Goal: Task Accomplishment & Management: Manage account settings

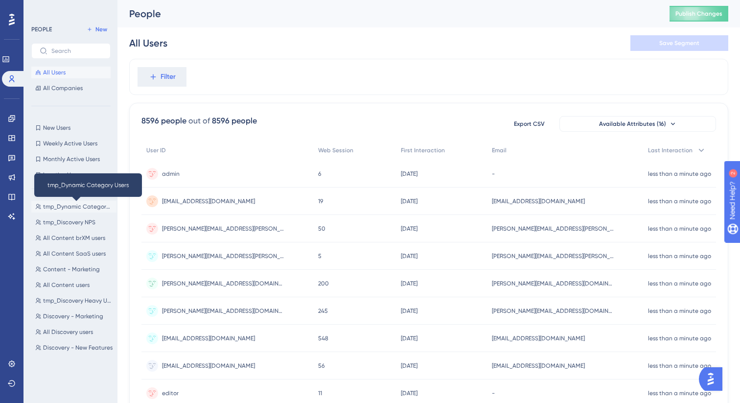
click at [85, 205] on span "tmp_Dynamic Category Users" at bounding box center [78, 207] width 70 height 8
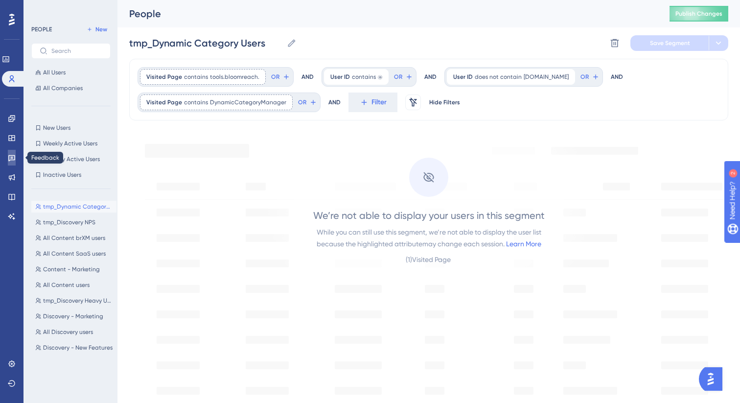
click at [8, 163] on link at bounding box center [12, 158] width 8 height 16
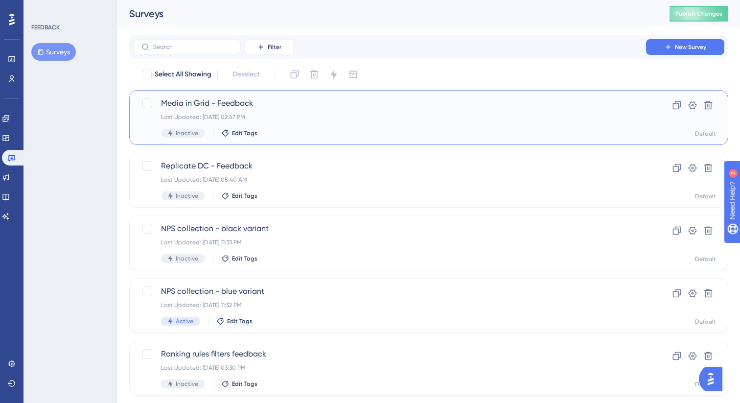
click at [309, 120] on div "Last Updated: Sep 29 2025, 02:47 PM" at bounding box center [389, 117] width 457 height 8
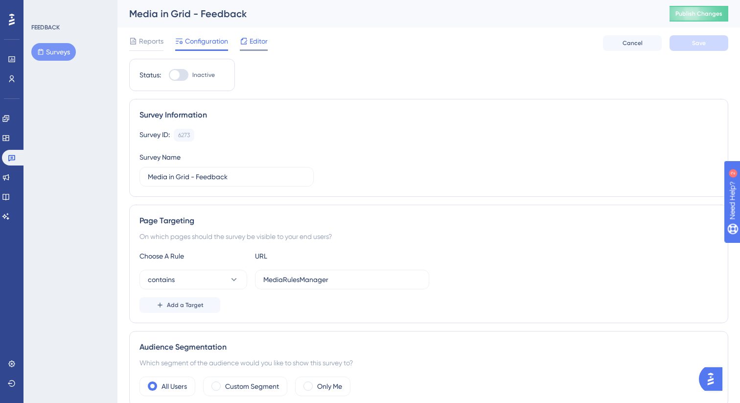
click at [256, 47] on div "Editor" at bounding box center [254, 43] width 28 height 16
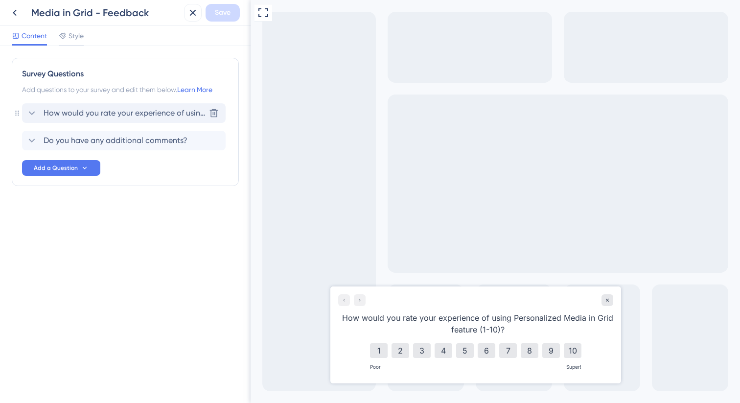
click at [146, 114] on span "How would you rate your experience of using Personalized Media in Grid feature …" at bounding box center [125, 113] width 162 height 12
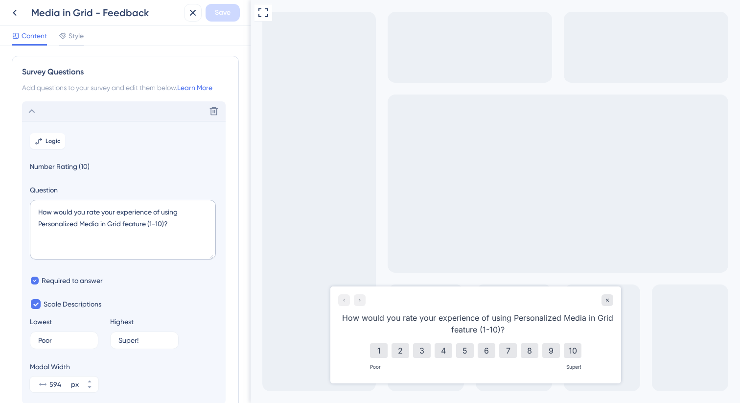
scroll to position [1, 0]
click at [203, 213] on textarea "How would you rate your experience of using Personalized Media in Grid feature …" at bounding box center [123, 230] width 186 height 60
type textarea "How would you rate your experience of using the Personalized Media in Grid feat…"
click at [223, 16] on span "Save" at bounding box center [223, 13] width 16 height 12
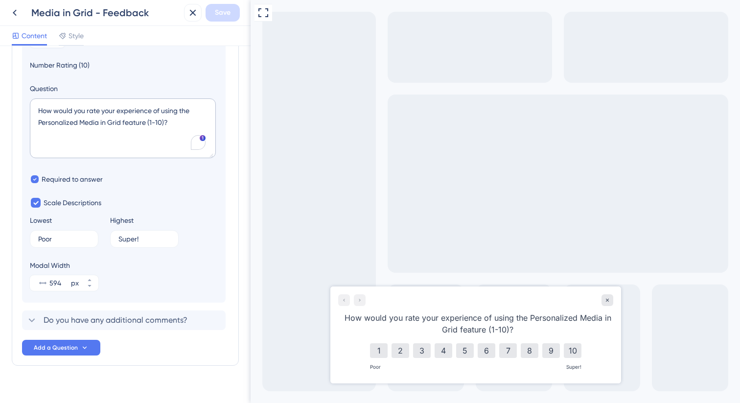
scroll to position [117, 0]
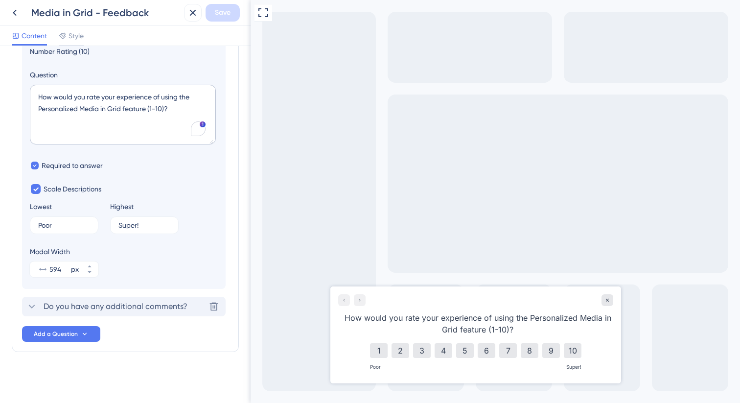
click at [128, 305] on span "Do you have any additional comments?" at bounding box center [116, 307] width 144 height 12
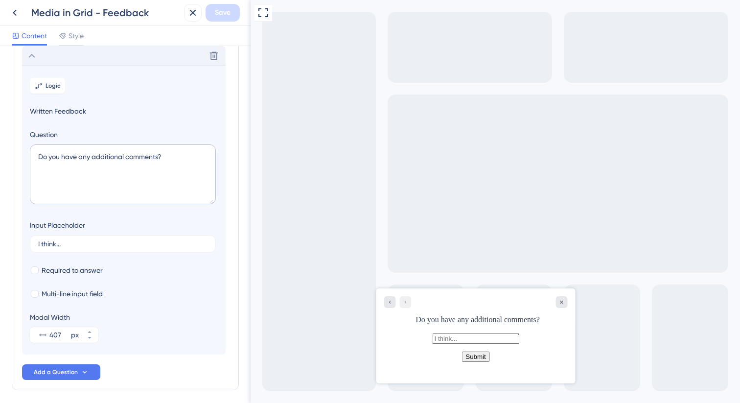
scroll to position [0, 0]
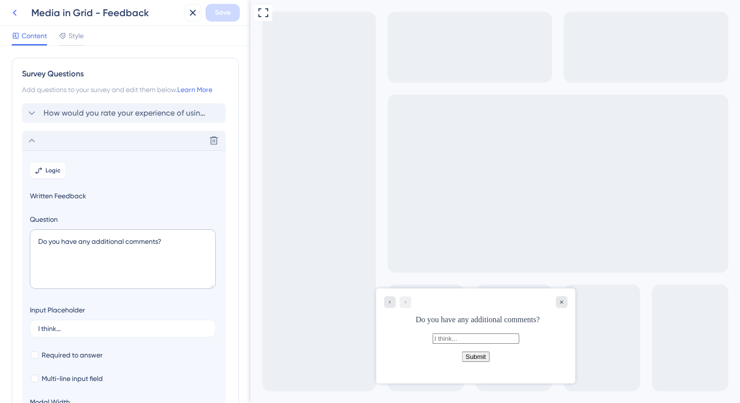
click at [17, 12] on icon at bounding box center [15, 13] width 12 height 12
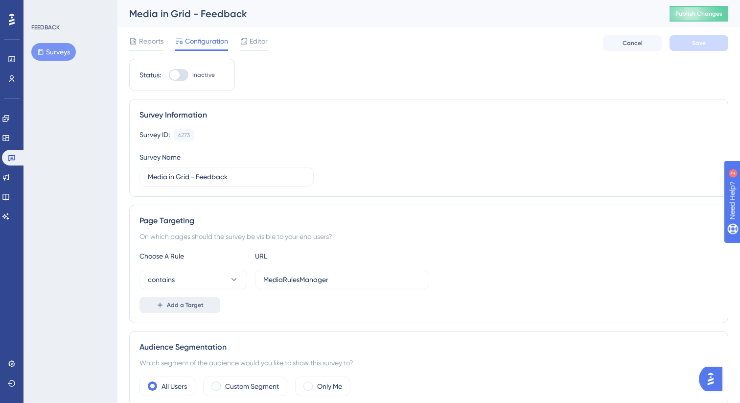
click at [176, 302] on span "Add a Target" at bounding box center [185, 305] width 37 height 8
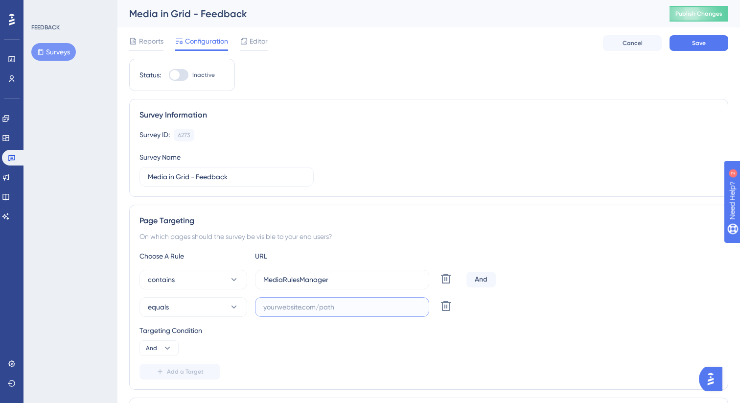
click at [302, 303] on input "text" at bounding box center [342, 307] width 158 height 11
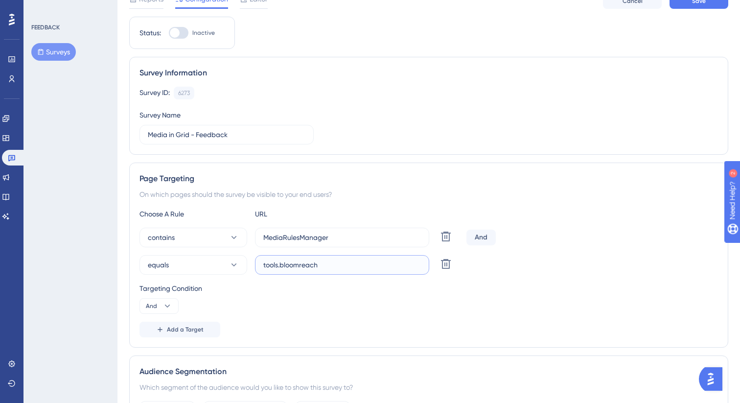
scroll to position [47, 0]
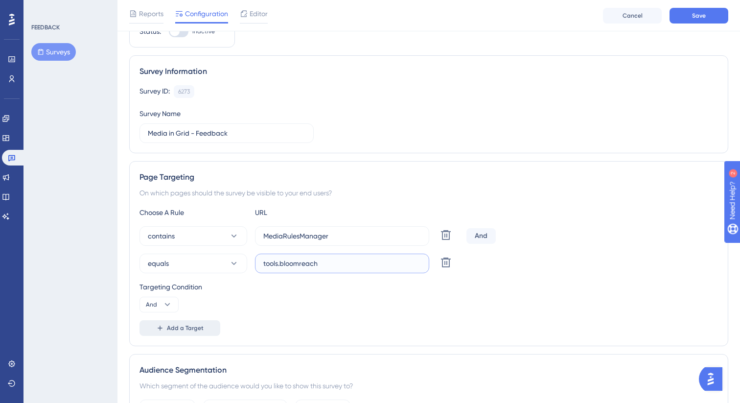
type input "tools.bloomreach"
click at [194, 329] on span "Add a Target" at bounding box center [185, 328] width 37 height 8
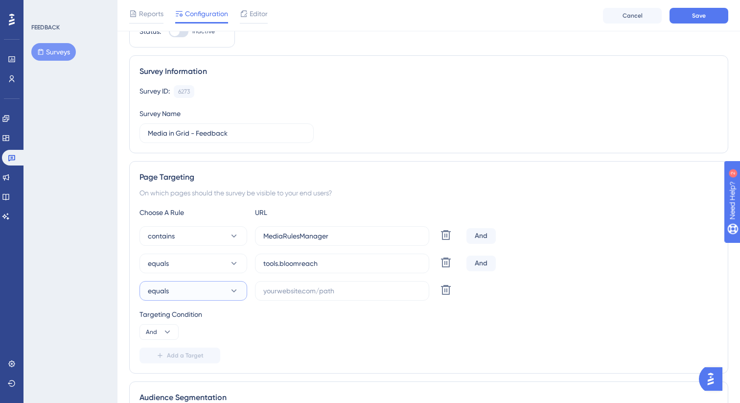
click at [192, 293] on button "equals" at bounding box center [194, 291] width 108 height 20
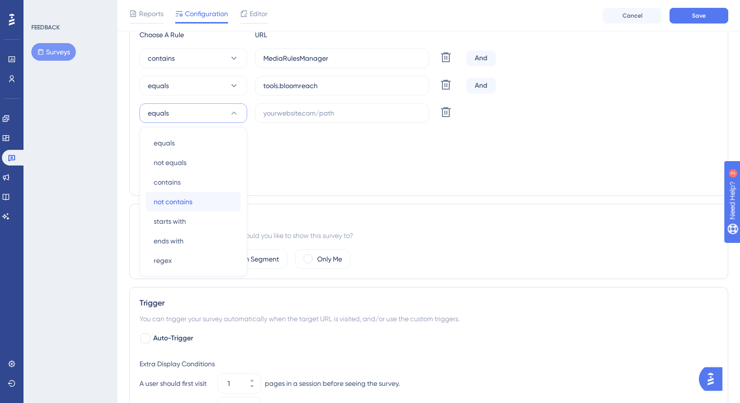
click at [213, 198] on div "not contains not contains" at bounding box center [193, 202] width 79 height 20
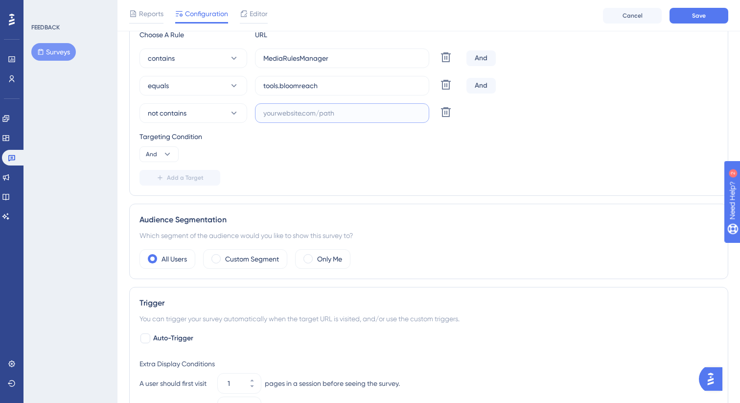
click at [301, 113] on input "text" at bounding box center [342, 113] width 158 height 11
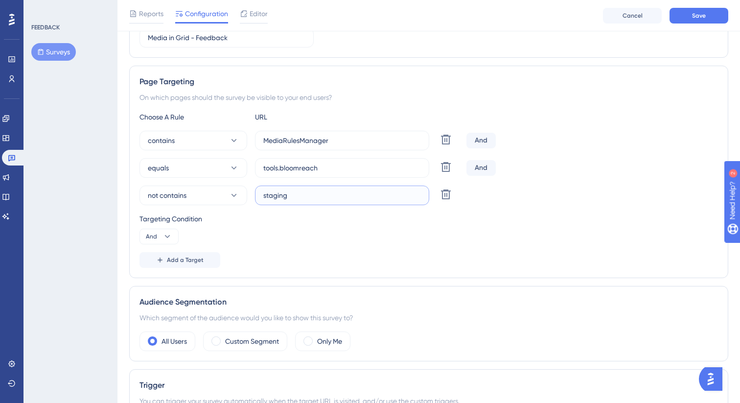
scroll to position [134, 0]
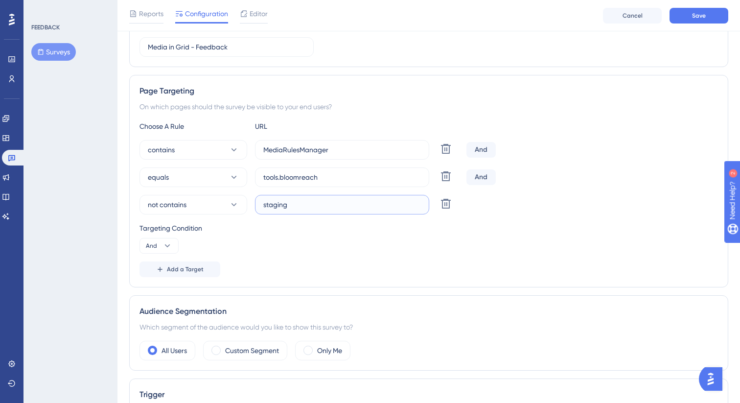
type input "staging"
click at [547, 238] on div "Targeting Condition And" at bounding box center [429, 237] width 579 height 31
click at [217, 176] on button "equals" at bounding box center [194, 177] width 108 height 20
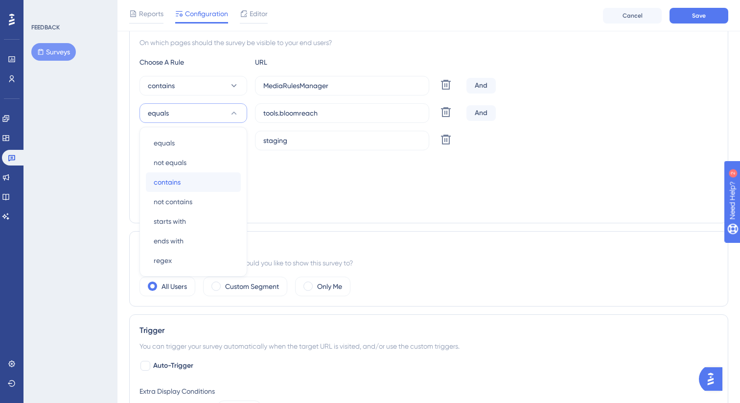
click at [204, 186] on div "contains contains" at bounding box center [193, 182] width 79 height 20
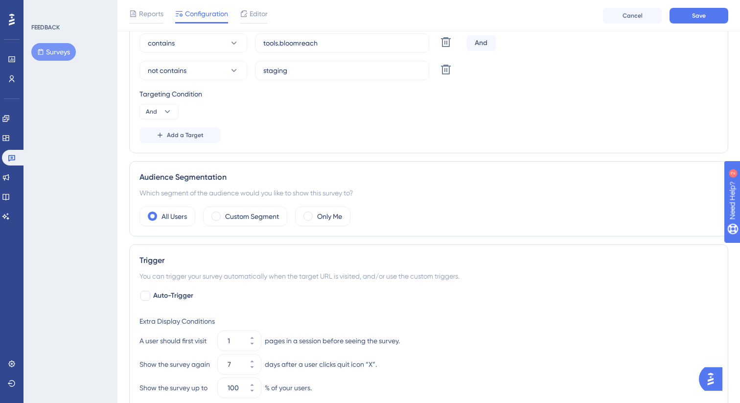
scroll to position [272, 0]
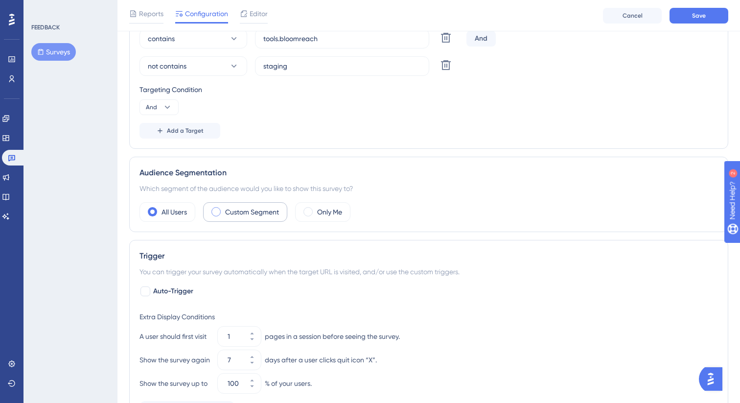
click at [266, 211] on label "Custom Segment" at bounding box center [252, 212] width 54 height 12
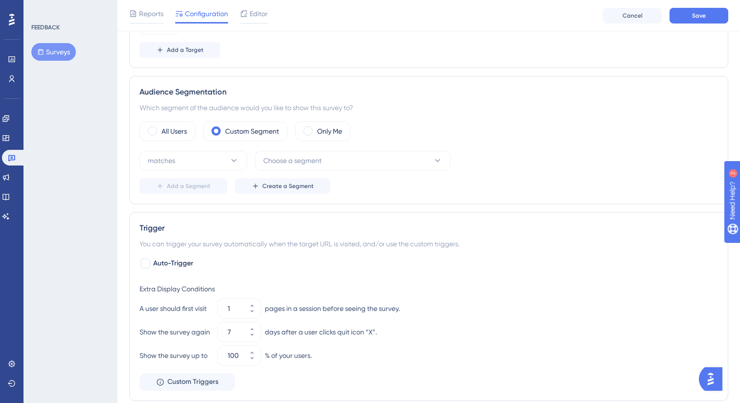
scroll to position [353, 0]
click at [186, 132] on label "All Users" at bounding box center [174, 131] width 25 height 12
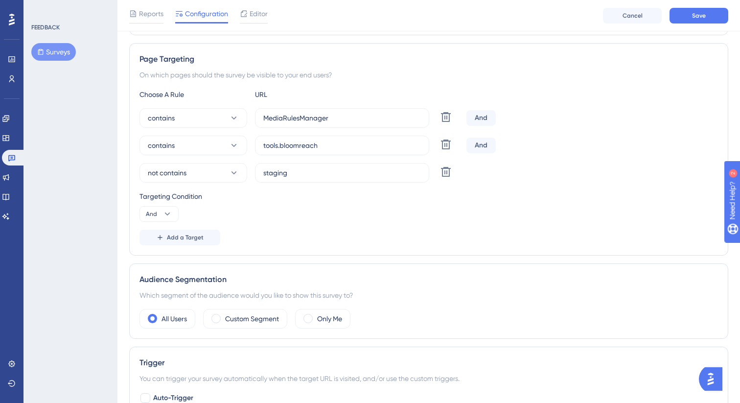
scroll to position [0, 0]
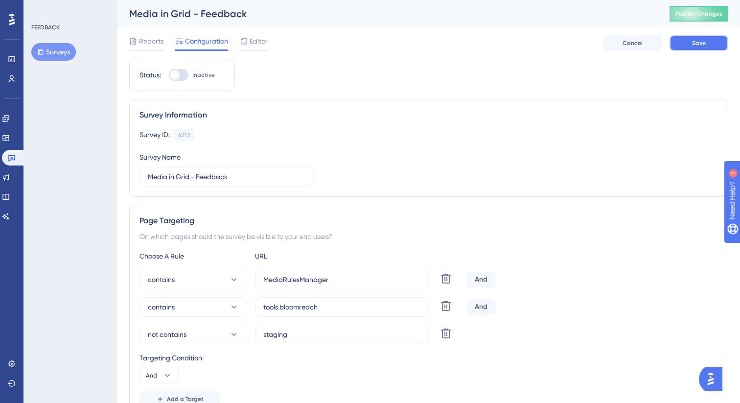
click at [701, 47] on button "Save" at bounding box center [699, 43] width 59 height 16
click at [10, 119] on icon at bounding box center [6, 119] width 8 height 8
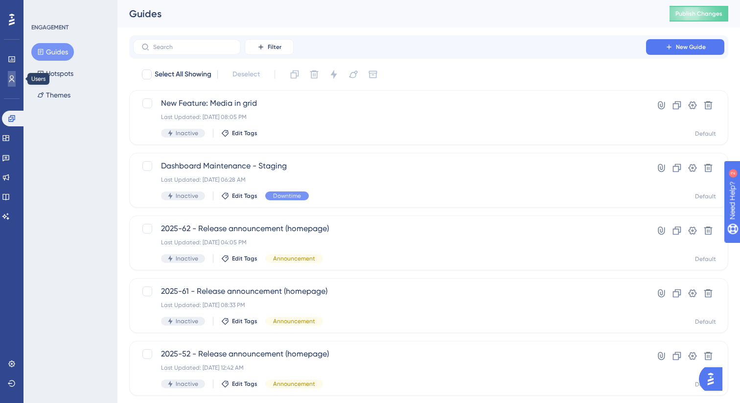
click at [8, 82] on icon at bounding box center [12, 79] width 8 height 8
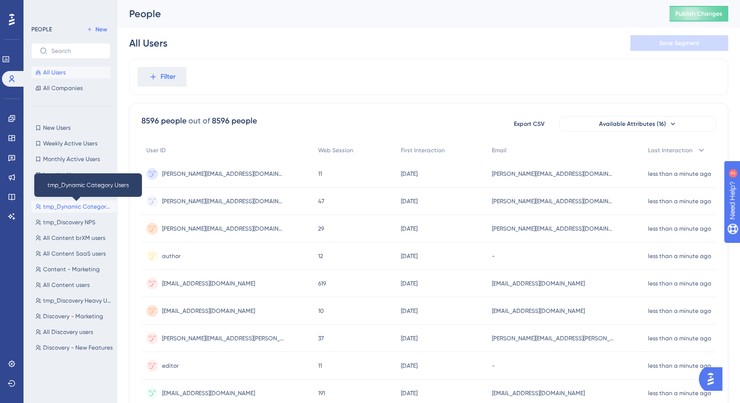
click at [77, 204] on span "tmp_Dynamic Category Users" at bounding box center [78, 207] width 70 height 8
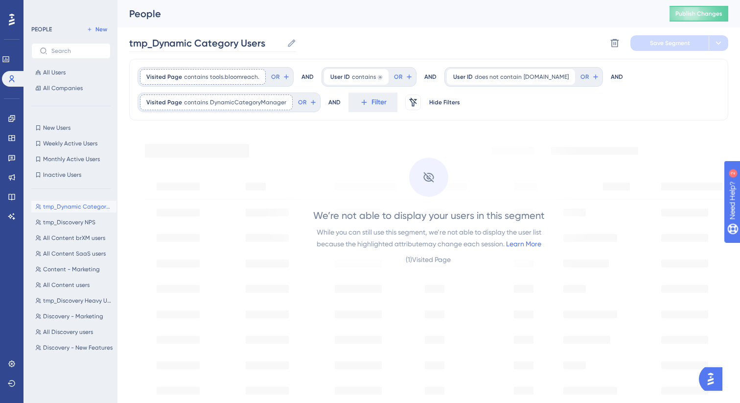
click at [293, 38] on icon at bounding box center [292, 43] width 10 height 10
click at [283, 38] on input "tmp_Dynamic Category Users" at bounding box center [206, 43] width 154 height 14
type input "tmp_Dynamic Category Users"
click at [406, 34] on div "tmp_Dynamic Category Users tmp_Dynamic Category Users Delete Segment Save Segme…" at bounding box center [428, 42] width 599 height 31
click at [374, 102] on span "Filter" at bounding box center [379, 102] width 15 height 12
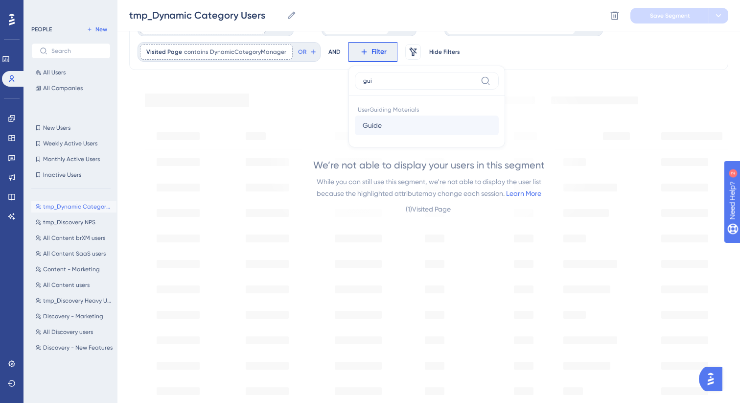
type input "gui"
click at [411, 125] on button "Guide Guide" at bounding box center [427, 126] width 144 height 20
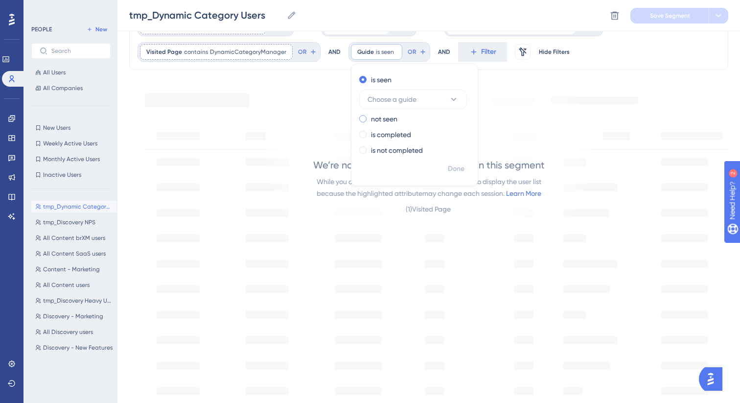
click at [389, 119] on label "not seen" at bounding box center [384, 119] width 26 height 12
click at [427, 118] on button "Choose a guide" at bounding box center [413, 115] width 108 height 20
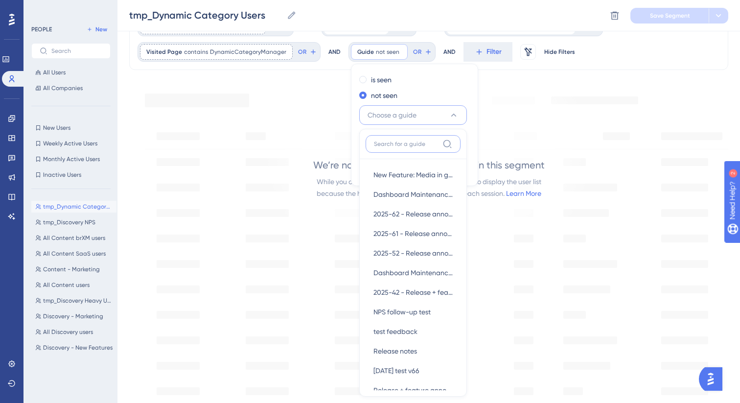
scroll to position [114, 0]
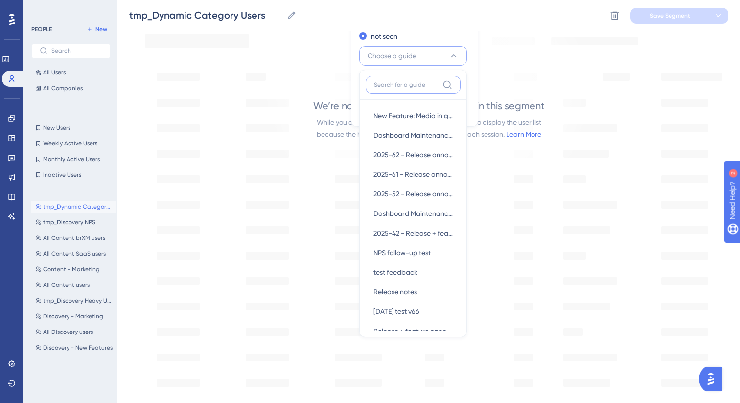
click at [403, 86] on input at bounding box center [406, 85] width 65 height 8
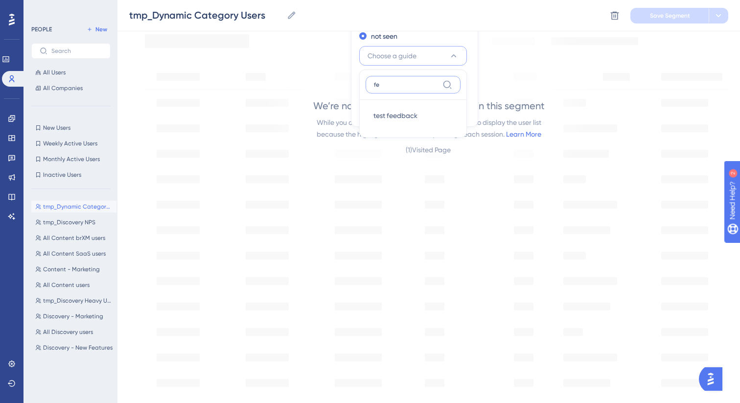
type input "f"
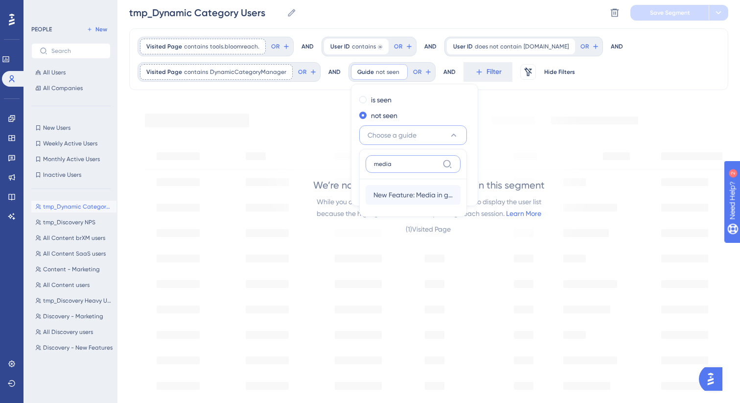
scroll to position [2, 0]
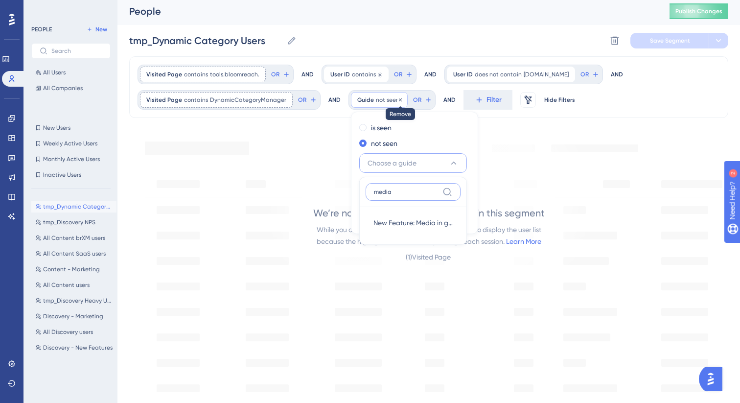
type input "media"
click at [398, 99] on icon at bounding box center [401, 100] width 6 height 6
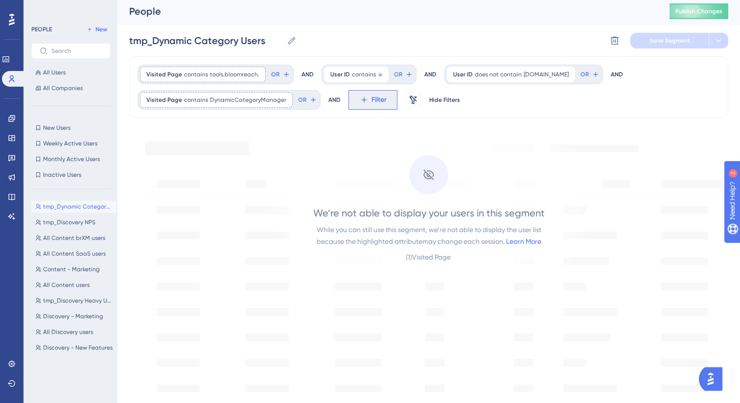
click at [375, 99] on span "Filter" at bounding box center [379, 100] width 15 height 12
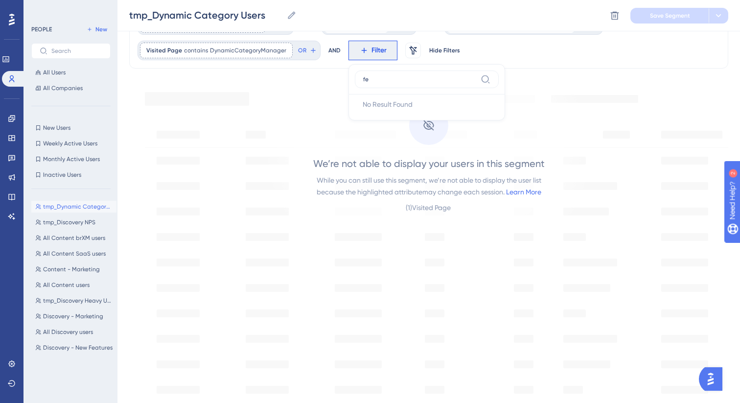
type input "f"
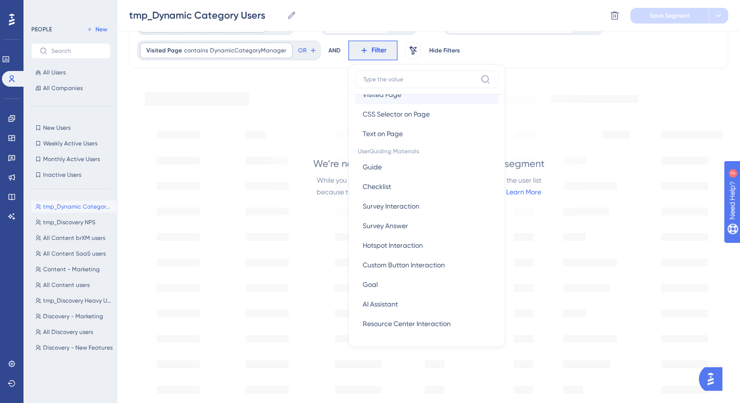
scroll to position [109, 0]
click at [418, 209] on button "Survey Interaction Survey Interaction" at bounding box center [427, 205] width 144 height 20
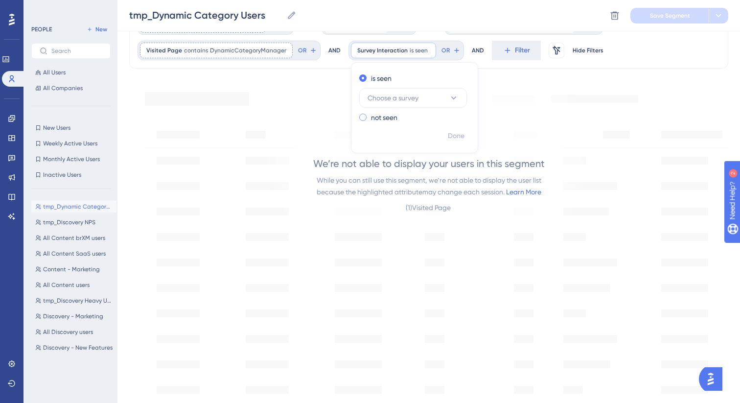
click at [408, 119] on div "not seen" at bounding box center [412, 118] width 107 height 12
click at [416, 113] on button "Choose a survey" at bounding box center [413, 114] width 108 height 20
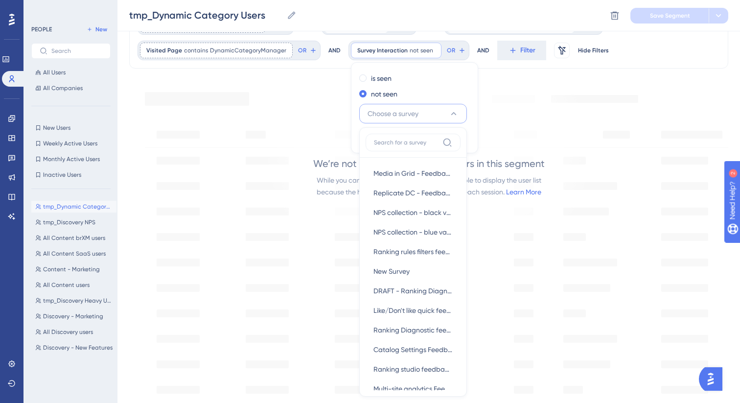
scroll to position [116, 0]
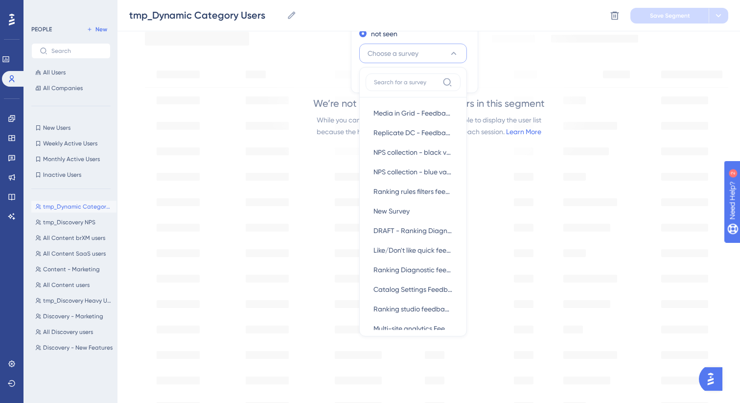
click at [401, 85] on input at bounding box center [406, 82] width 65 height 8
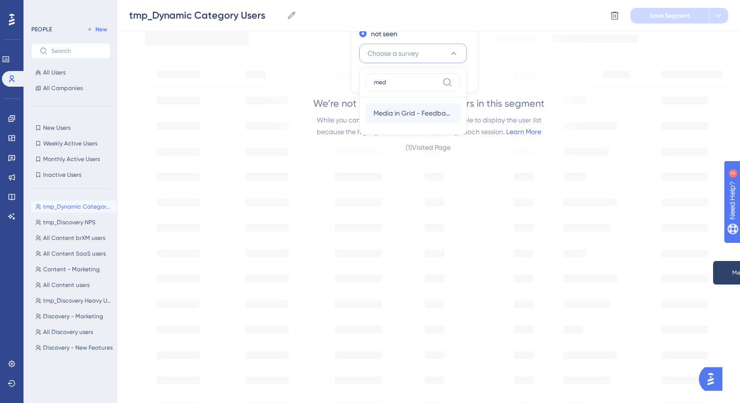
type input "med"
click at [410, 110] on span "Media in Grid - Feedback" at bounding box center [413, 113] width 79 height 12
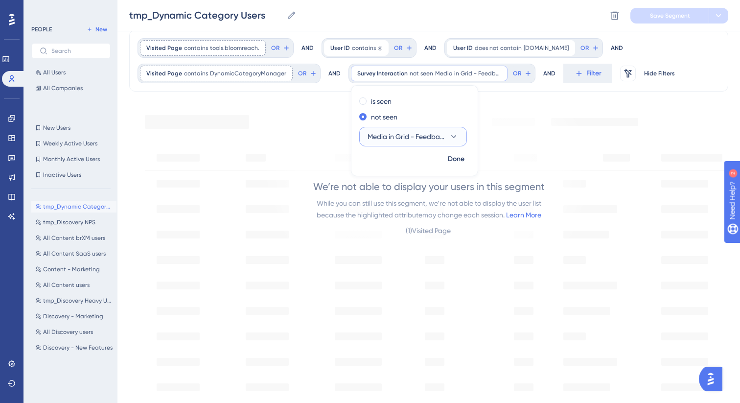
scroll to position [2, 0]
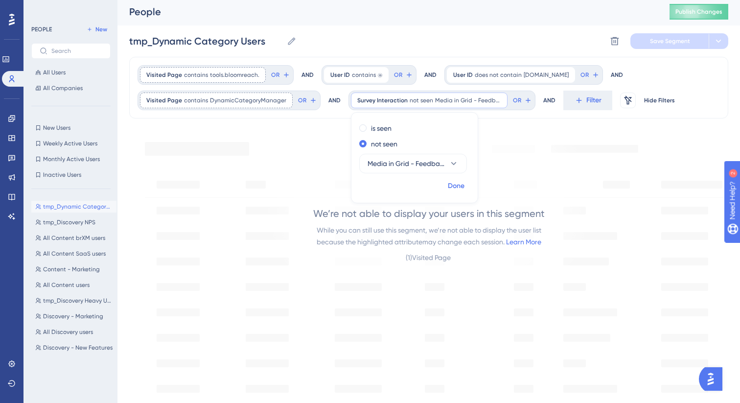
click at [453, 186] on span "Done" at bounding box center [456, 186] width 17 height 12
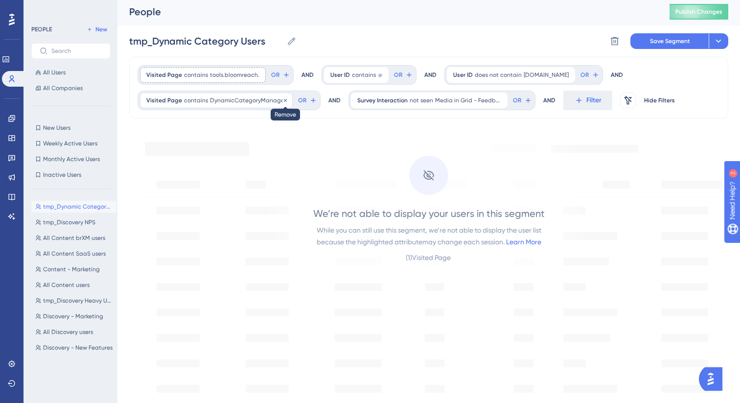
click at [282, 98] on icon at bounding box center [285, 100] width 6 height 6
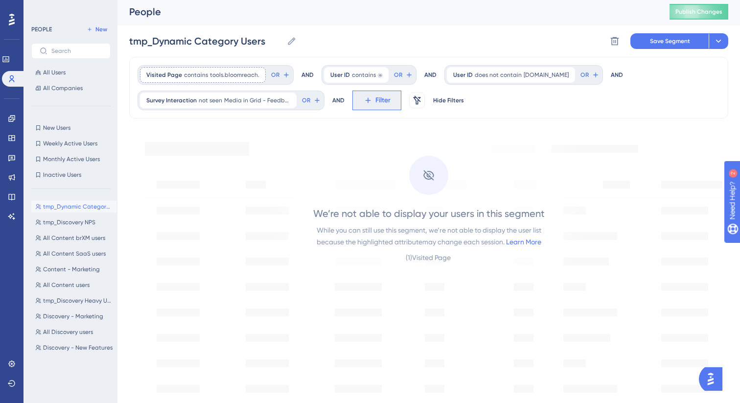
click at [389, 101] on span "Filter" at bounding box center [383, 100] width 15 height 12
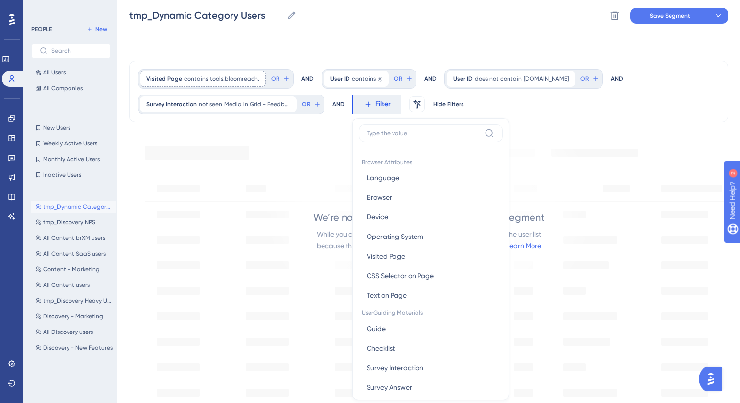
scroll to position [55, 0]
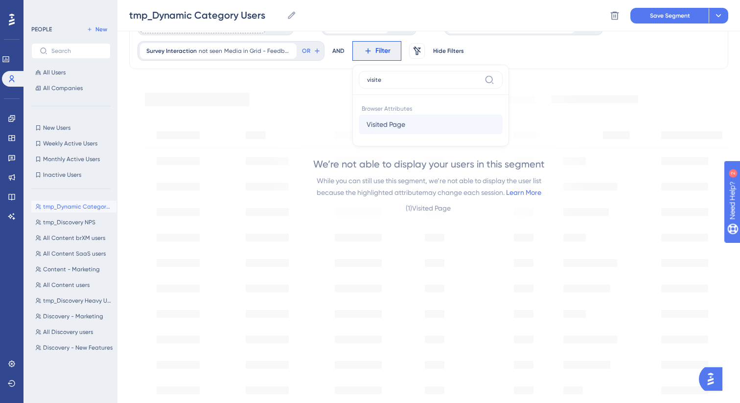
type input "visite"
click at [398, 121] on span "Visited Page" at bounding box center [386, 124] width 39 height 12
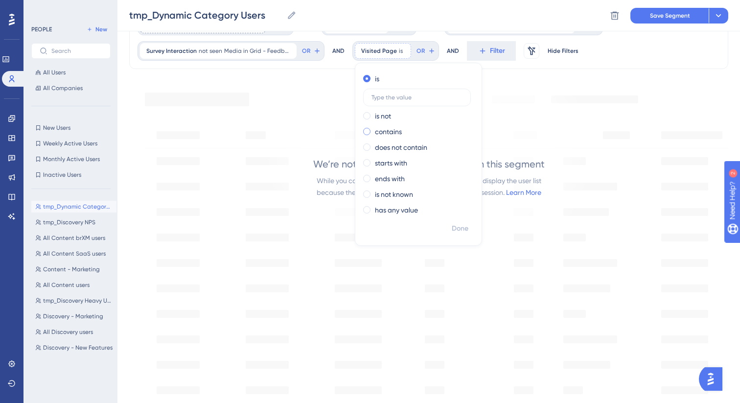
click at [393, 130] on label "contains" at bounding box center [388, 132] width 27 height 12
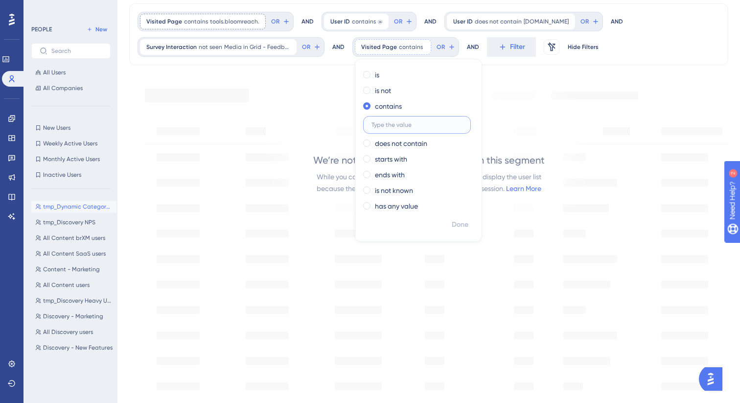
scroll to position [0, 0]
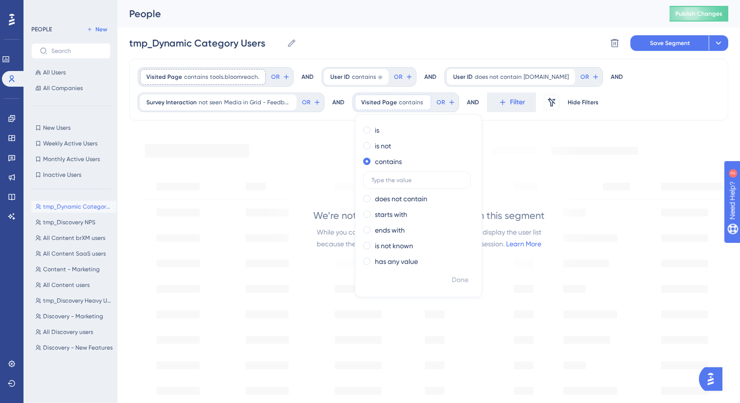
click at [543, 170] on div "We’re not able to display your users in this segment While you can still use th…" at bounding box center [429, 203] width 332 height 145
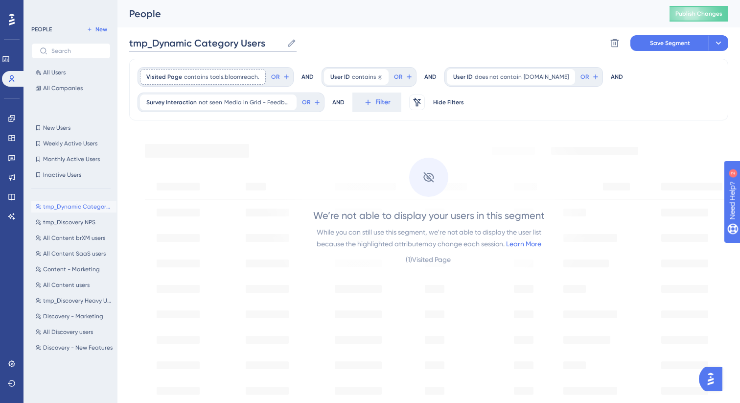
click at [267, 39] on input "tmp_Dynamic Category Users" at bounding box center [206, 43] width 154 height 14
type input "tmp_Media in Grid Feedback"
click at [717, 41] on icon at bounding box center [719, 43] width 10 height 10
click at [708, 72] on span "Save as a New Segment" at bounding box center [672, 71] width 75 height 12
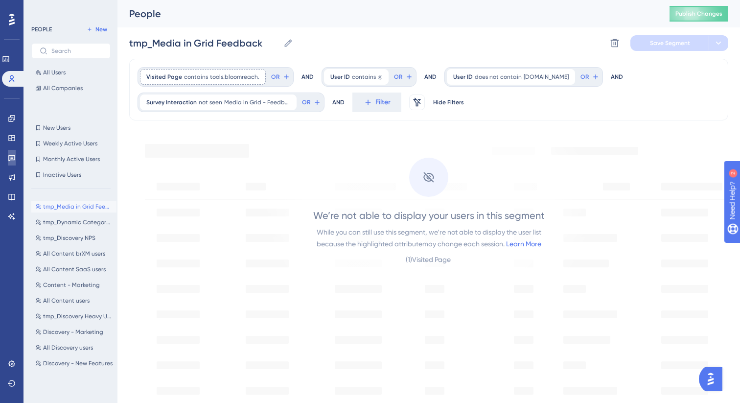
click at [16, 159] on link at bounding box center [12, 158] width 8 height 16
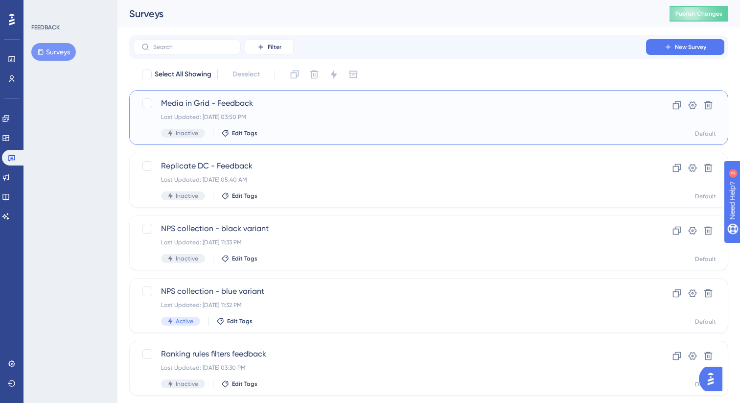
click at [328, 107] on span "Media in Grid - Feedback" at bounding box center [389, 103] width 457 height 12
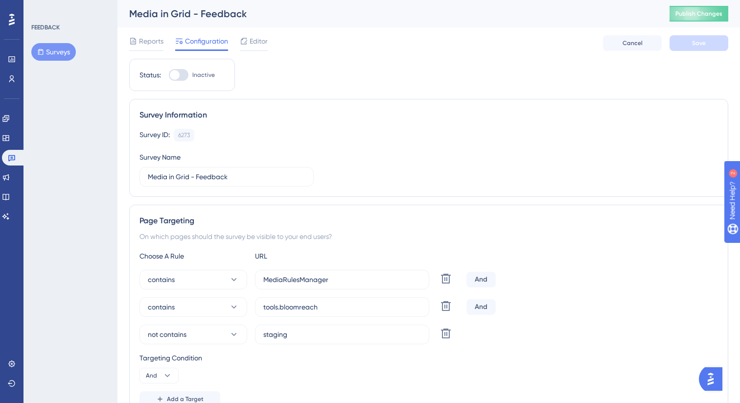
click at [14, 88] on div "Engagement Widgets Feedback Product Updates Knowledge Base AI Assistant" at bounding box center [12, 156] width 20 height 138
click at [11, 80] on icon at bounding box center [12, 79] width 8 height 8
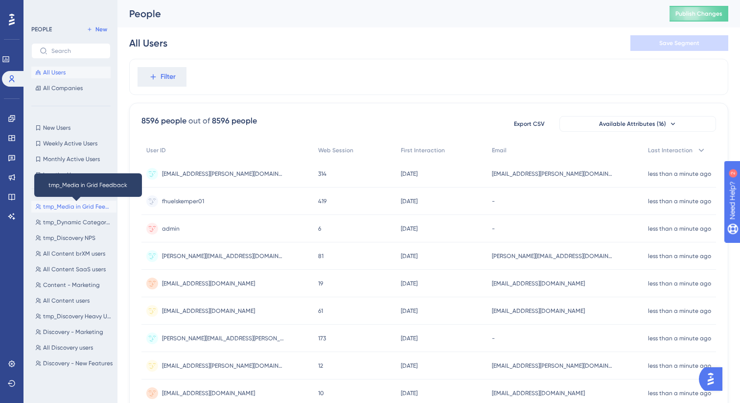
click at [78, 204] on span "tmp_Media in Grid Feedback" at bounding box center [78, 207] width 70 height 8
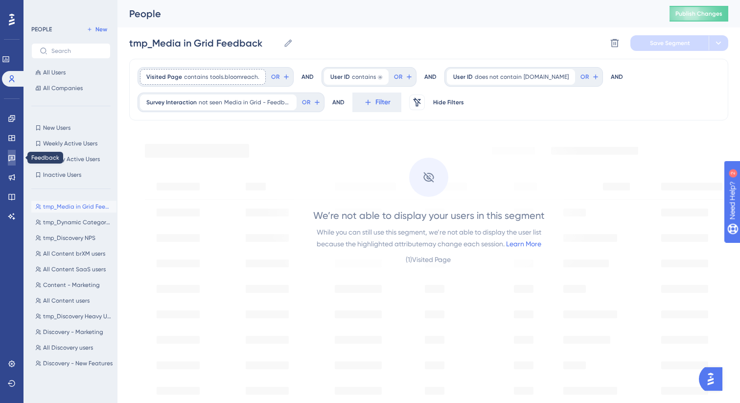
click at [16, 157] on link at bounding box center [12, 158] width 8 height 16
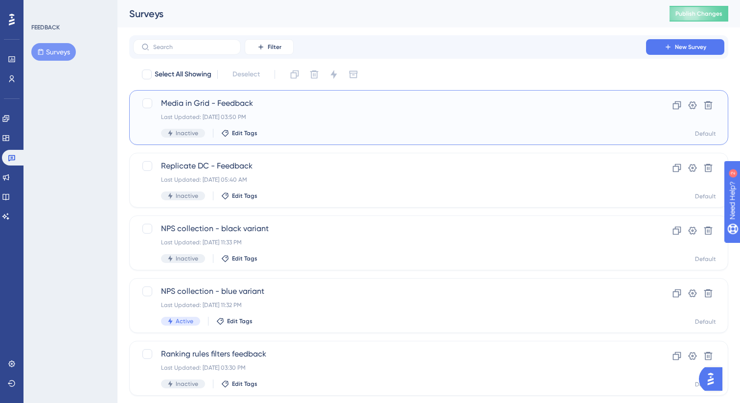
click at [263, 118] on div "Last Updated: Sep 30 2025, 03:50 PM" at bounding box center [389, 117] width 457 height 8
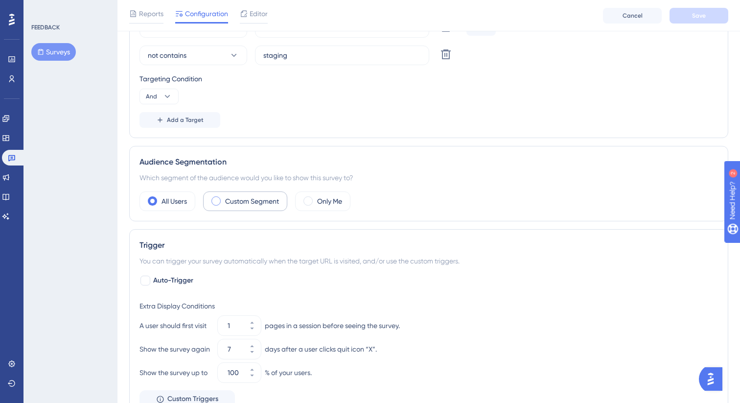
scroll to position [284, 0]
click at [250, 191] on div "Custom Segment" at bounding box center [245, 200] width 84 height 20
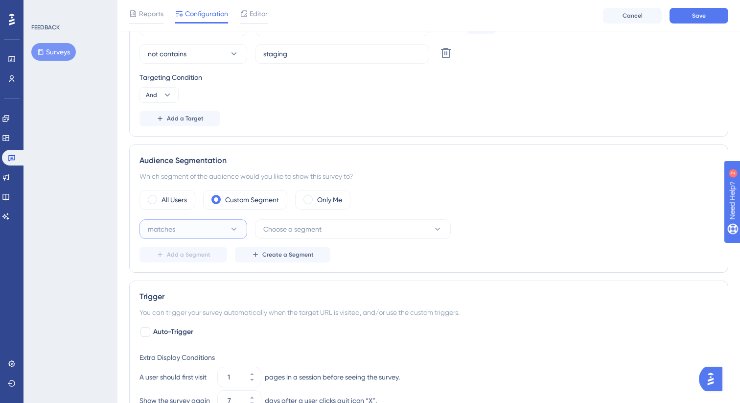
click at [206, 226] on button "matches" at bounding box center [194, 229] width 108 height 20
click at [203, 256] on div "matches matches" at bounding box center [193, 259] width 79 height 20
click at [342, 233] on button "Choose a segment" at bounding box center [353, 229] width 196 height 20
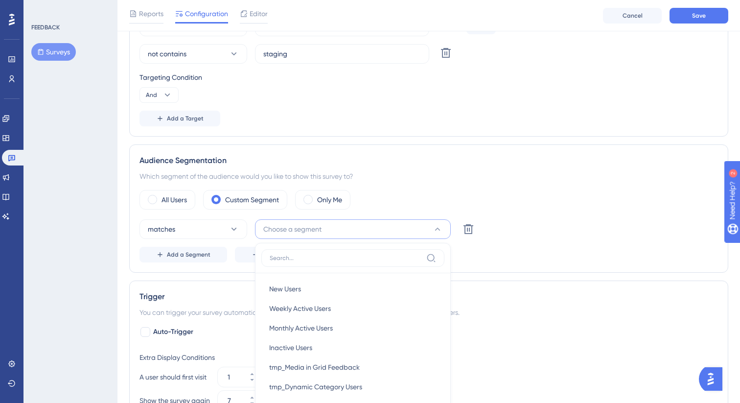
scroll to position [424, 0]
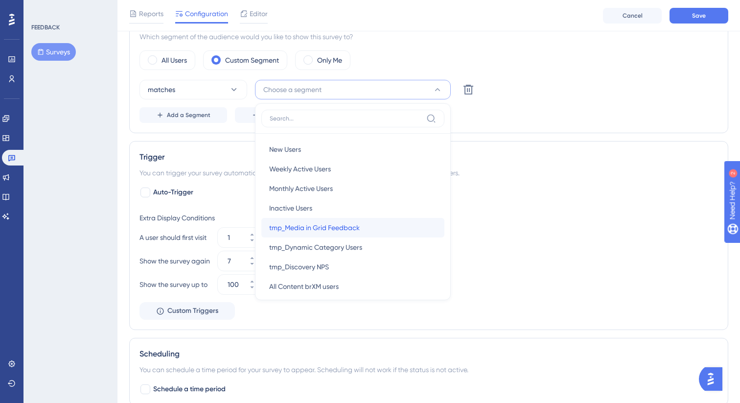
click at [372, 224] on div "tmp_Media in Grid Feedback tmp_Media in Grid Feedback" at bounding box center [352, 228] width 167 height 20
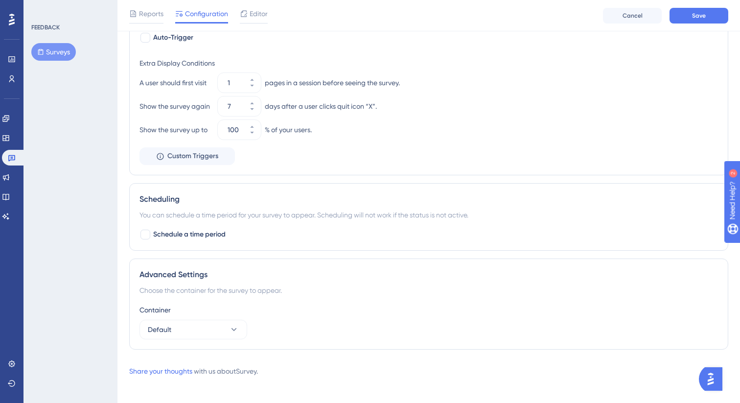
scroll to position [584, 0]
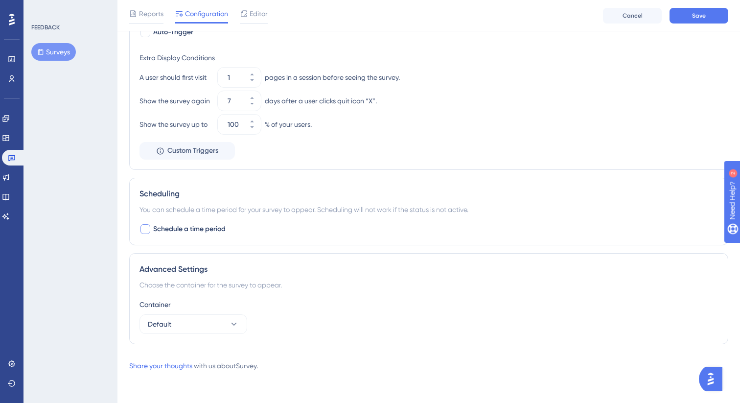
click at [204, 228] on span "Schedule a time period" at bounding box center [189, 229] width 72 height 12
checkbox input "true"
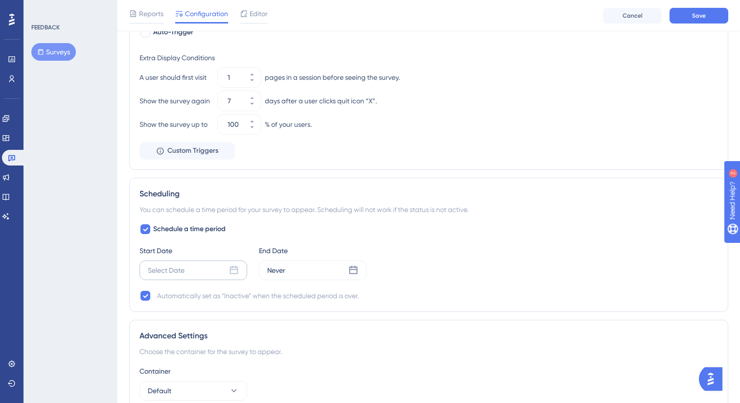
click at [227, 273] on div "Select Date" at bounding box center [194, 270] width 108 height 20
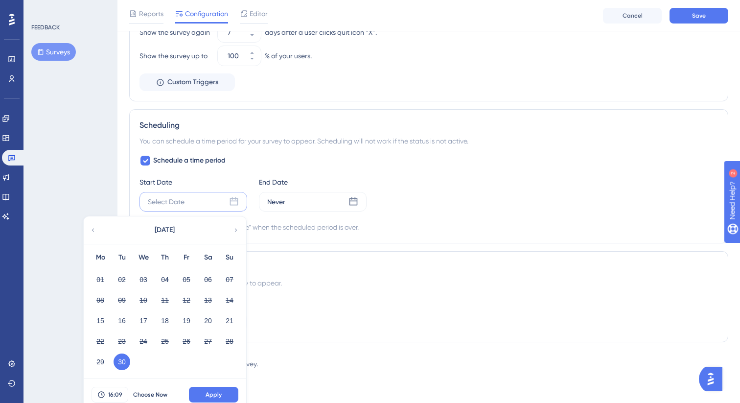
scroll to position [660, 0]
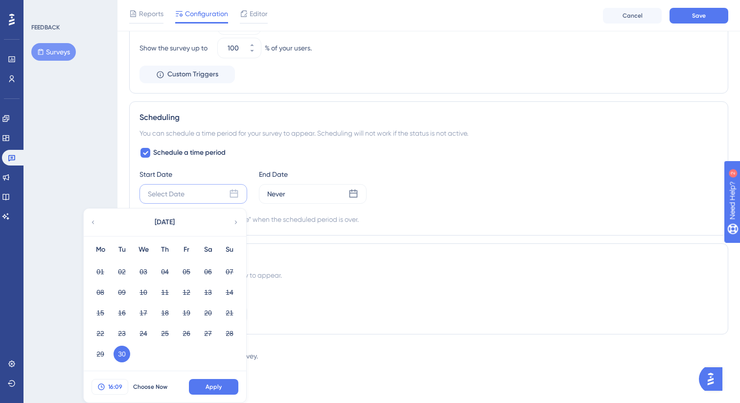
click at [112, 386] on span "16:09" at bounding box center [115, 387] width 14 height 8
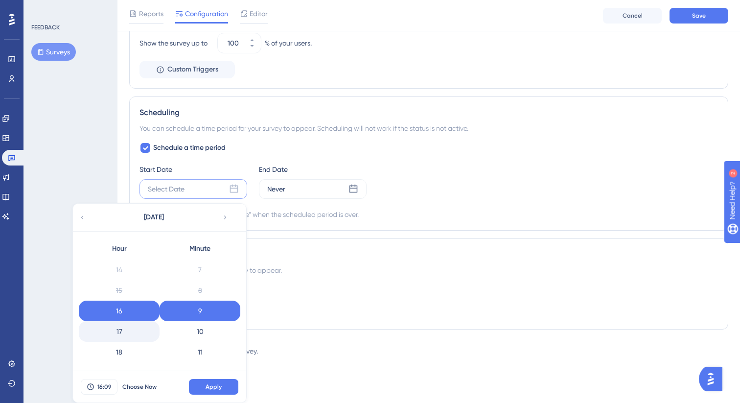
scroll to position [321, 0]
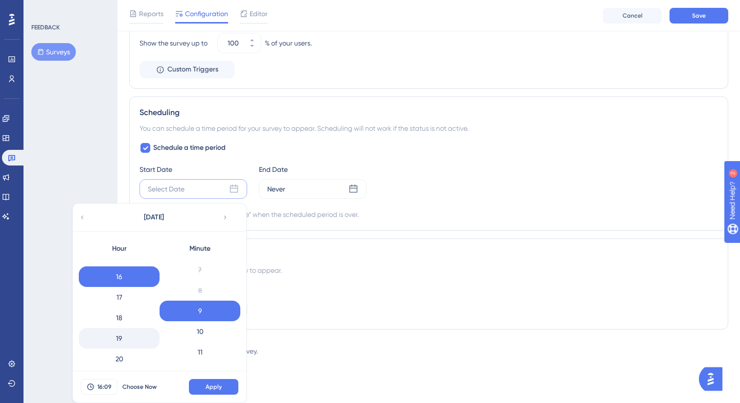
click at [131, 340] on div "19" at bounding box center [119, 338] width 81 height 21
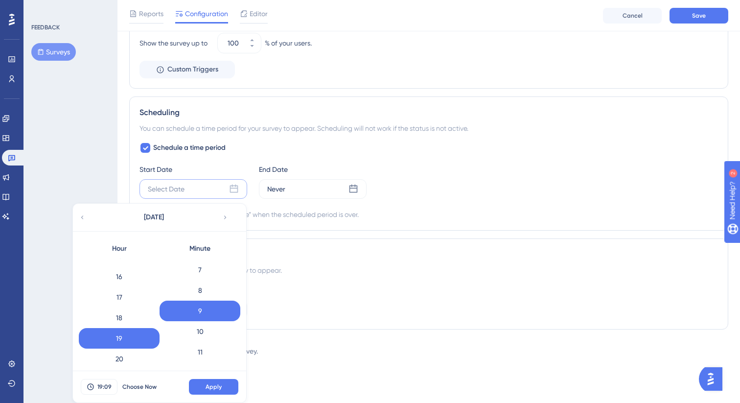
scroll to position [0, 0]
click at [213, 262] on div "0" at bounding box center [200, 269] width 81 height 21
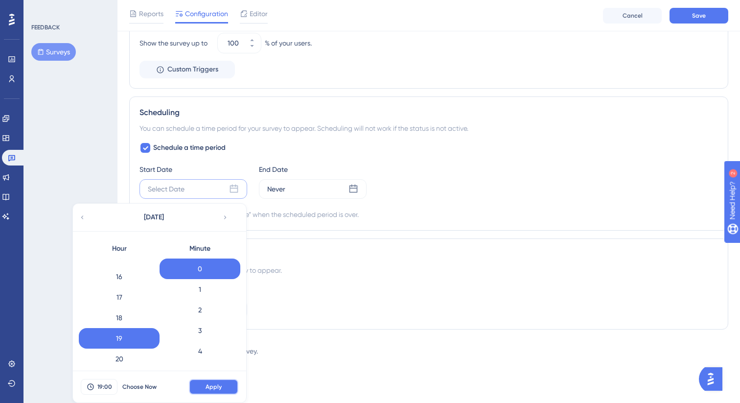
click at [212, 380] on button "Apply" at bounding box center [213, 387] width 49 height 16
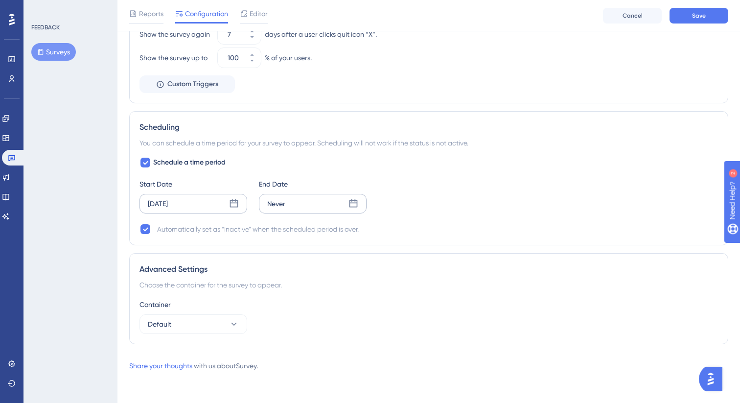
click at [330, 206] on div "Never" at bounding box center [313, 204] width 108 height 20
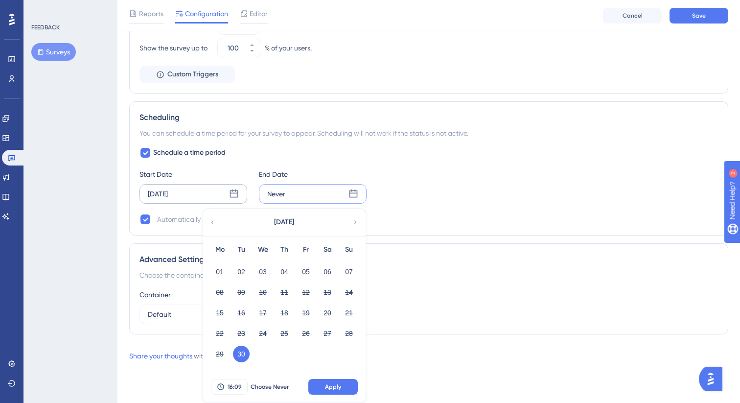
click at [355, 219] on icon at bounding box center [355, 222] width 7 height 9
click at [282, 349] on button "30" at bounding box center [284, 354] width 17 height 17
click at [240, 387] on span "16:09" at bounding box center [235, 387] width 14 height 8
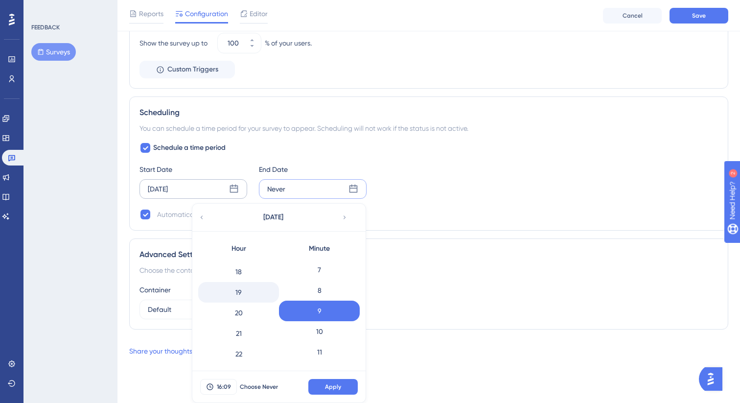
scroll to position [389, 0]
click at [245, 345] on div "23" at bounding box center [238, 353] width 81 height 21
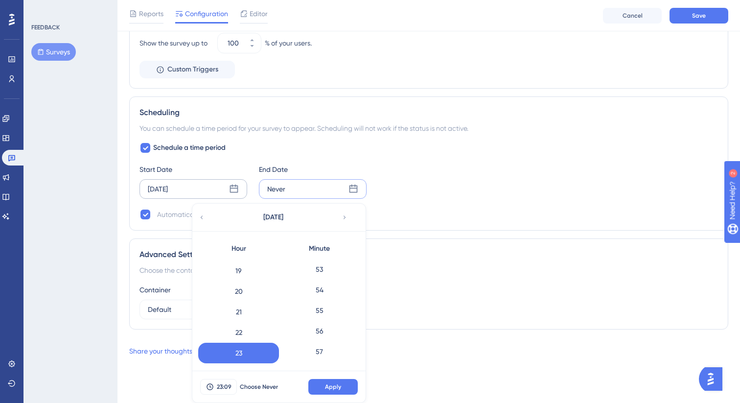
scroll to position [1129, 0]
click at [331, 345] on div "59" at bounding box center [319, 353] width 81 height 21
click at [331, 391] on button "Apply" at bounding box center [332, 387] width 49 height 16
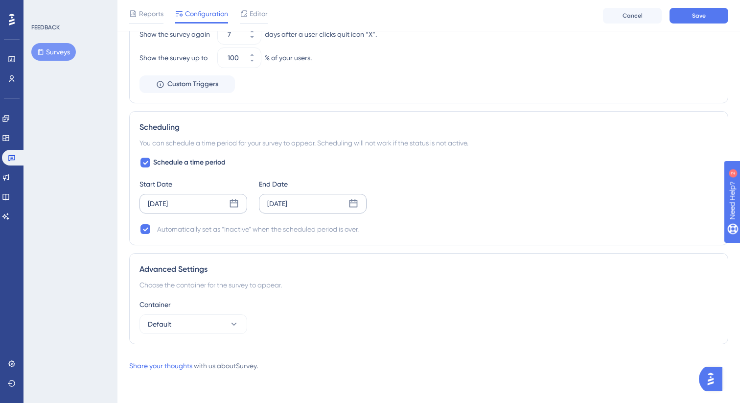
scroll to position [651, 0]
click at [441, 278] on div "Advanced Settings Choose the container for the survey to appear. Container Defa…" at bounding box center [428, 298] width 599 height 91
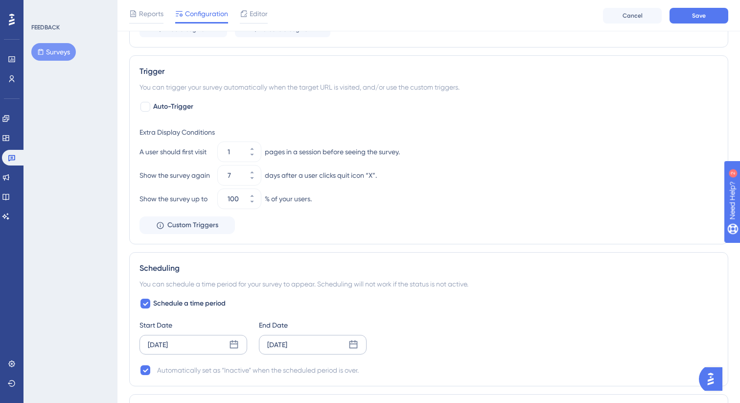
scroll to position [475, 0]
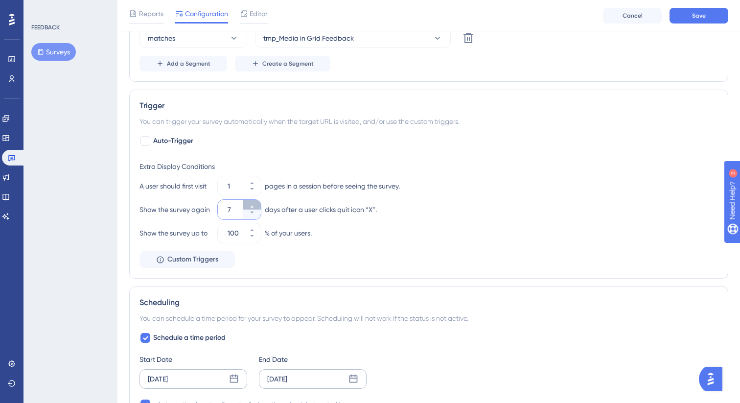
click at [254, 206] on icon at bounding box center [252, 207] width 6 height 6
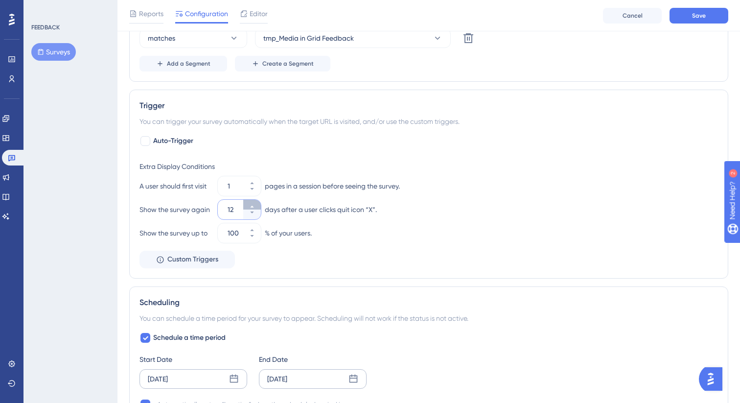
click at [254, 206] on icon at bounding box center [252, 207] width 6 height 6
type input "14"
click at [515, 244] on div "Extra Display Conditions A user should first visit 1 pages in a session before …" at bounding box center [429, 213] width 579 height 112
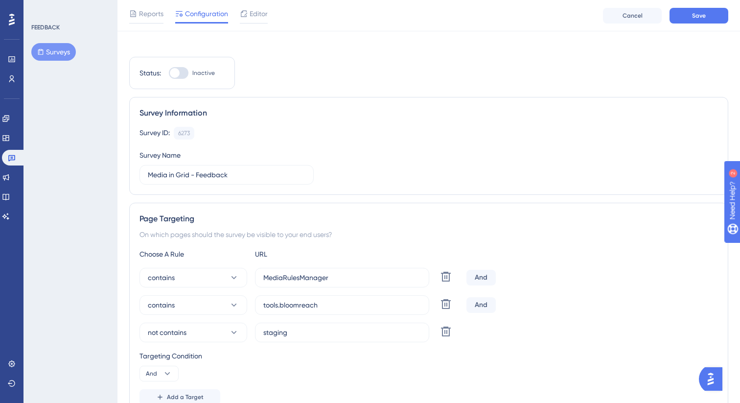
scroll to position [0, 0]
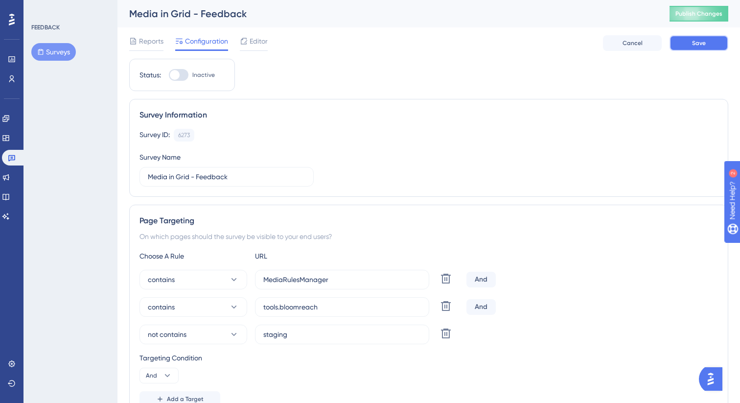
click at [693, 47] on span "Save" at bounding box center [699, 43] width 14 height 8
click at [259, 42] on span "Editor" at bounding box center [259, 41] width 18 height 12
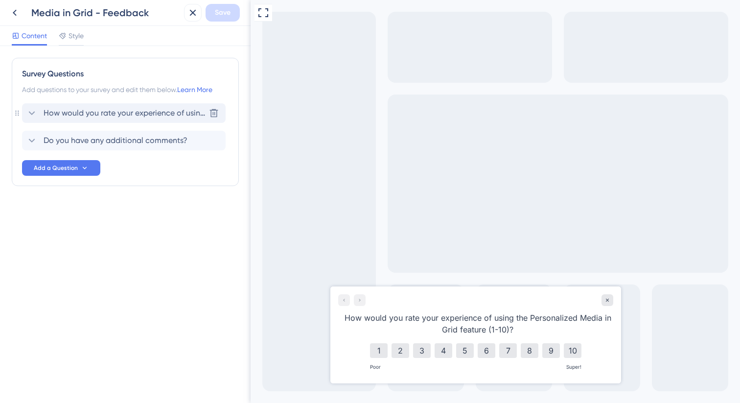
click at [118, 116] on span "How would you rate your experience of using the Personalized Media in Grid feat…" at bounding box center [125, 113] width 162 height 12
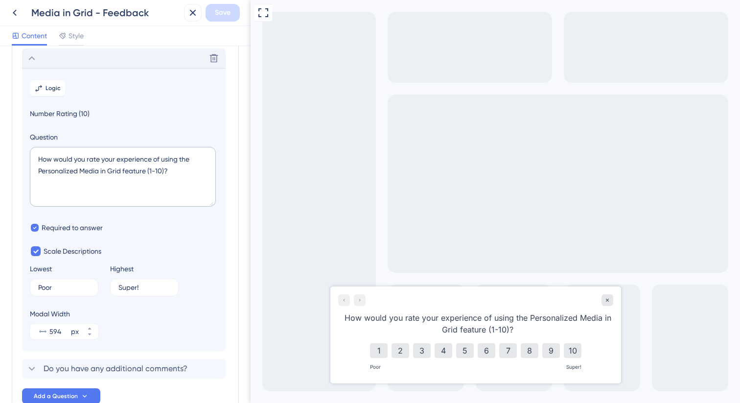
scroll to position [57, 0]
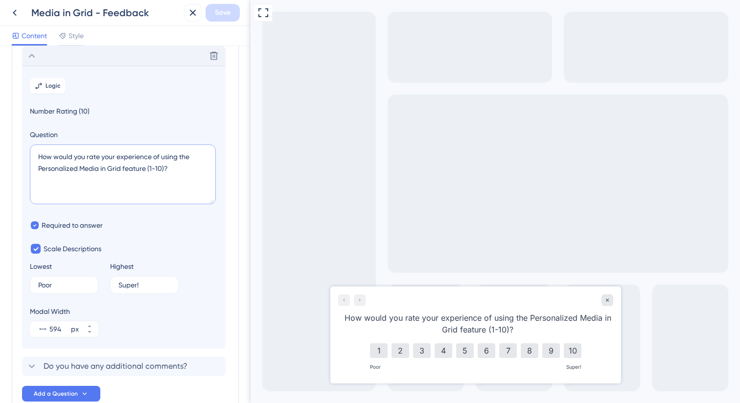
click at [38, 170] on textarea "How would you rate your experience of using the Personalized Media in Grid feat…" at bounding box center [123, 174] width 186 height 60
click at [150, 60] on div "Delete" at bounding box center [124, 56] width 204 height 20
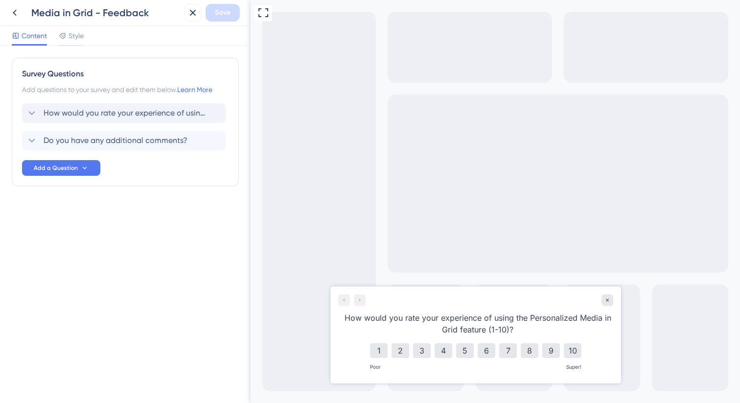
scroll to position [0, 0]
click at [131, 135] on span "Do you have any additional comments?" at bounding box center [116, 141] width 144 height 12
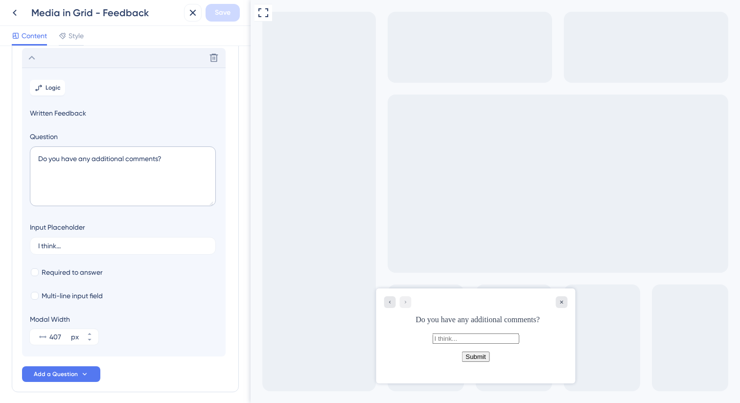
scroll to position [85, 0]
click at [130, 59] on div "Delete" at bounding box center [124, 56] width 204 height 20
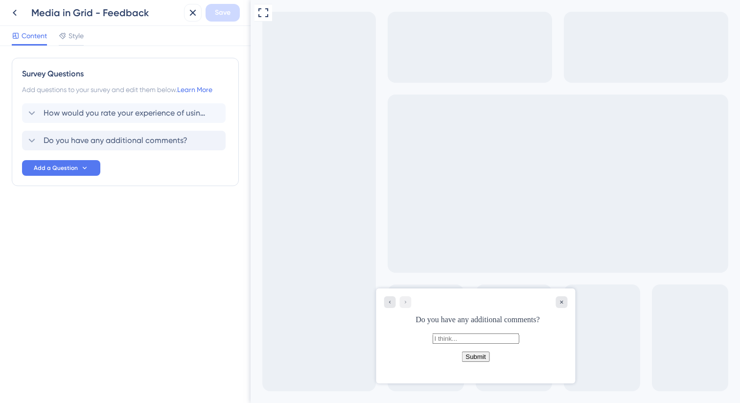
scroll to position [0, 0]
click at [122, 109] on span "How would you rate your experience of using the Personalized Media in Grid feat…" at bounding box center [125, 113] width 162 height 12
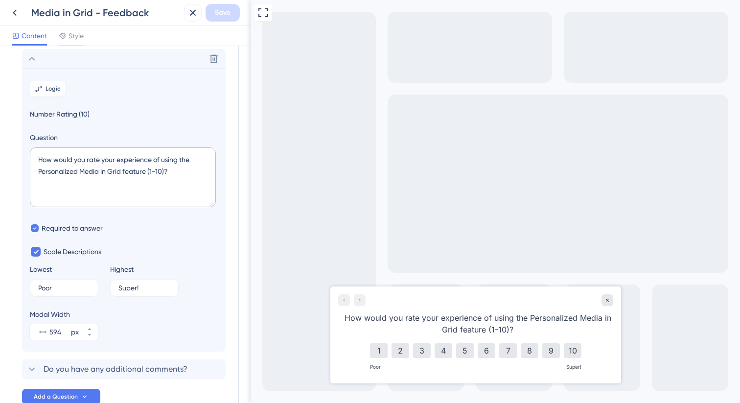
scroll to position [57, 0]
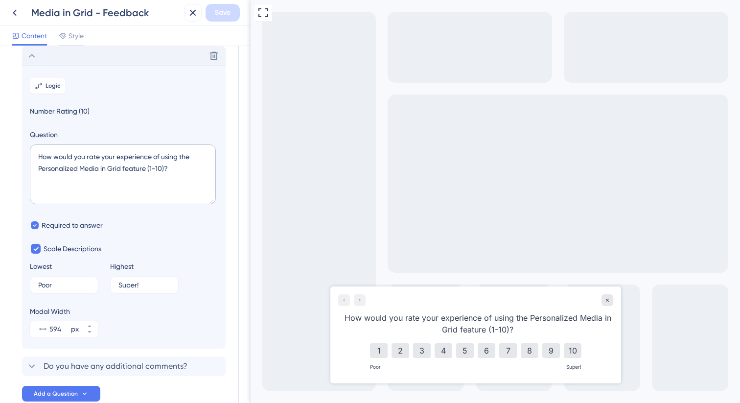
click at [95, 57] on div "Delete" at bounding box center [124, 56] width 204 height 20
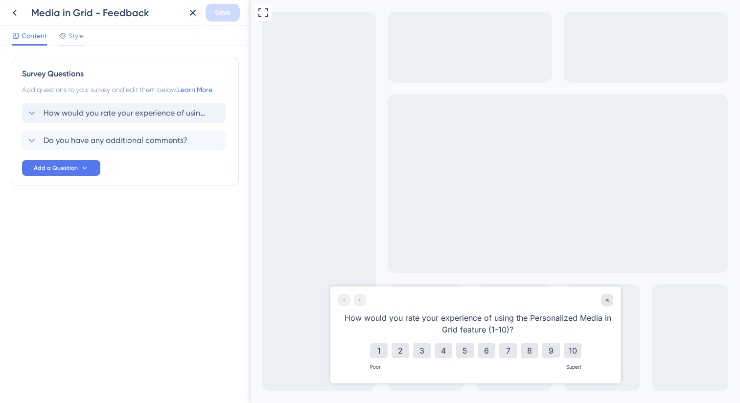
scroll to position [0, 0]
click at [95, 134] on div "Do you have any additional comments? Delete" at bounding box center [124, 141] width 204 height 20
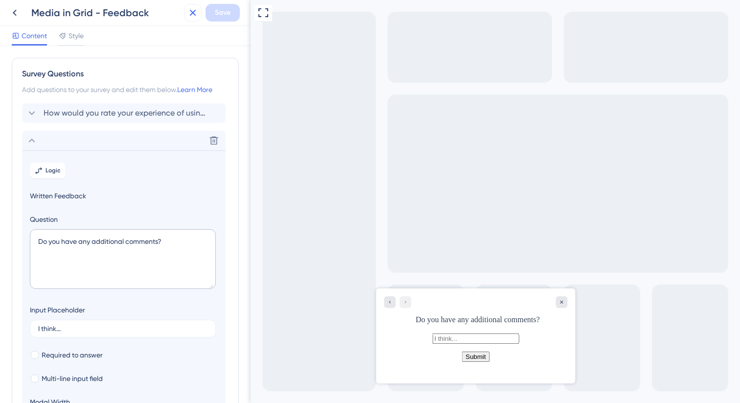
click at [184, 10] on button at bounding box center [193, 13] width 18 height 18
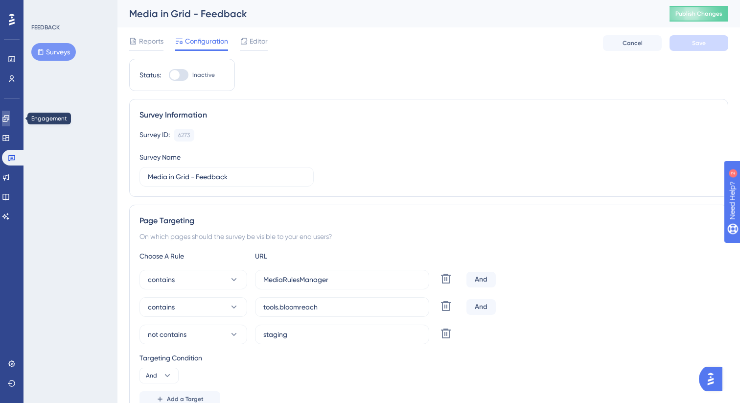
click at [10, 123] on link at bounding box center [6, 119] width 8 height 16
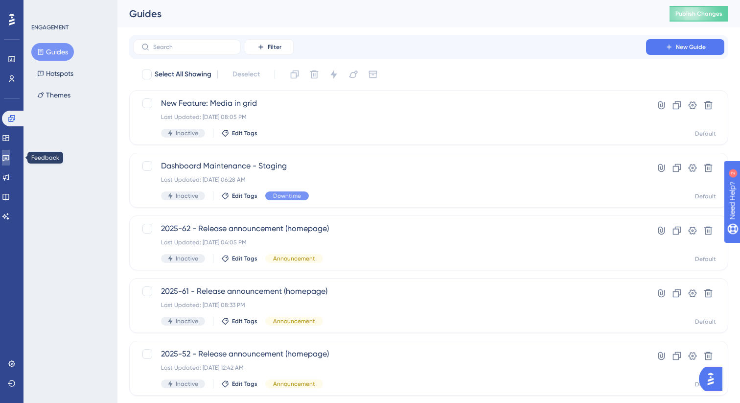
click at [10, 151] on link at bounding box center [6, 158] width 8 height 16
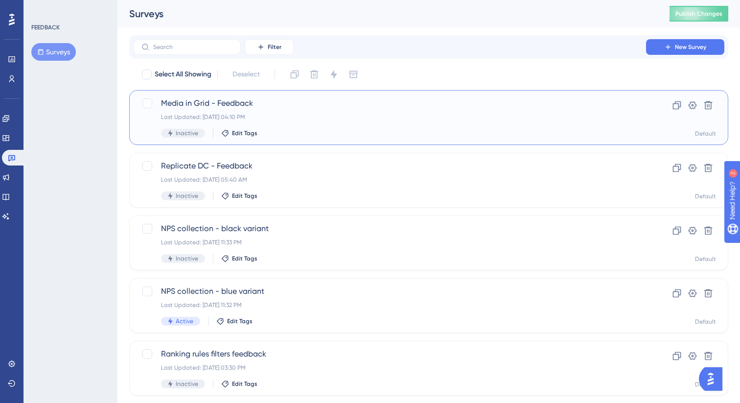
click at [408, 130] on div "Inactive Edit Tags" at bounding box center [389, 133] width 457 height 9
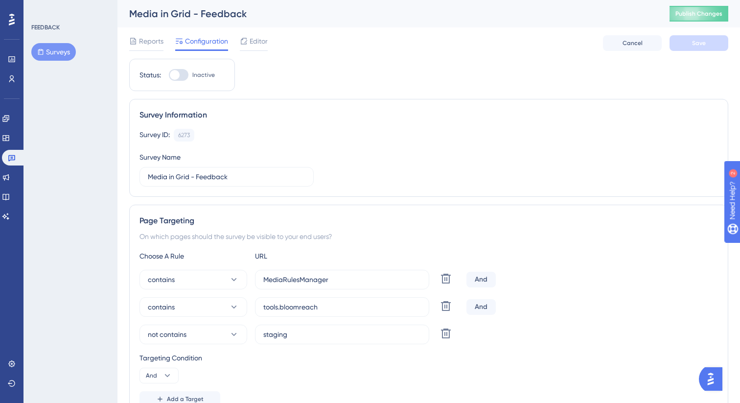
click at [179, 78] on div at bounding box center [179, 75] width 20 height 12
click at [169, 75] on input "Inactive" at bounding box center [168, 75] width 0 height 0
checkbox input "true"
click at [720, 42] on button "Save" at bounding box center [699, 43] width 59 height 16
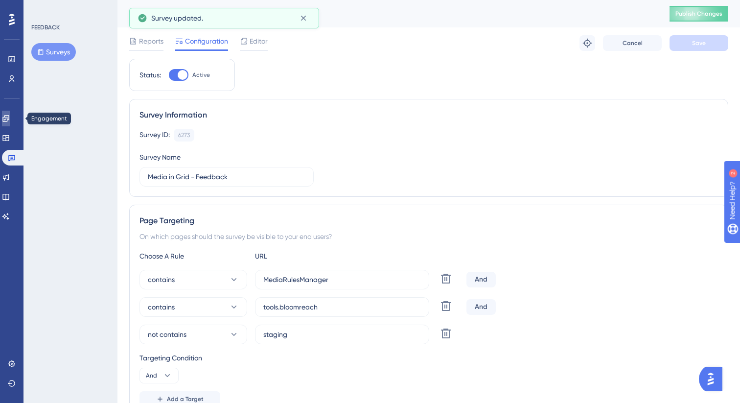
click at [10, 122] on icon at bounding box center [6, 119] width 8 height 8
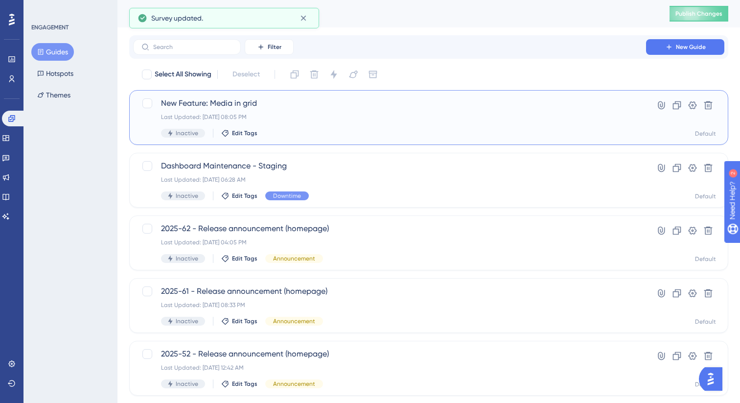
click at [369, 122] on div "New Feature: Media in grid Last Updated: Sep 29 2025, 08:05 PM Inactive Edit Ta…" at bounding box center [389, 117] width 457 height 40
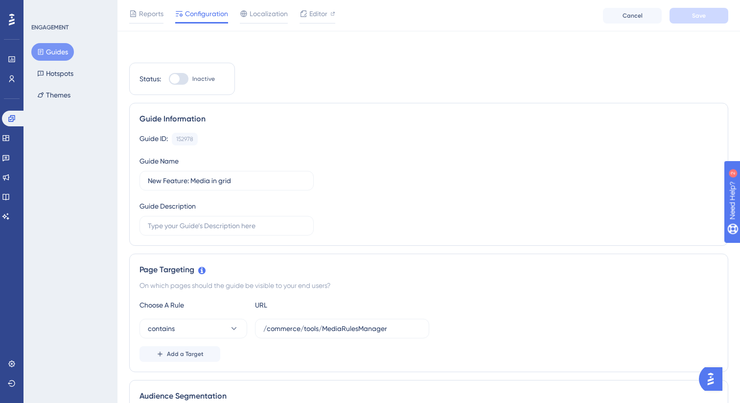
scroll to position [74, 0]
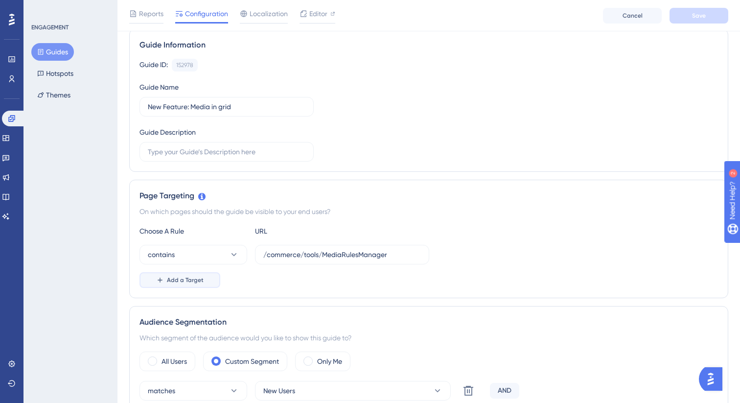
click at [181, 283] on span "Add a Target" at bounding box center [185, 280] width 37 height 8
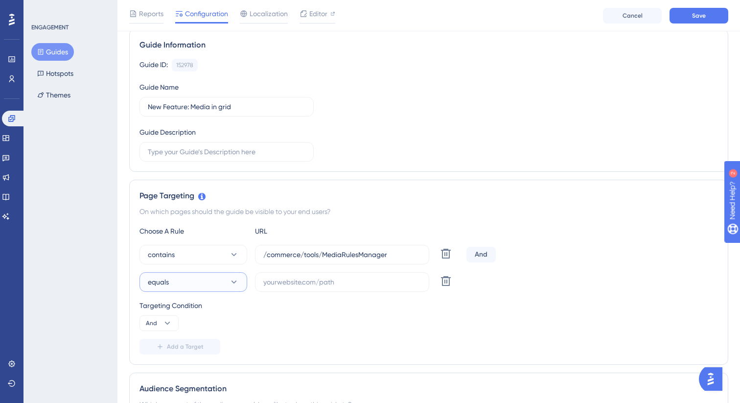
click at [207, 278] on button "equals" at bounding box center [194, 282] width 108 height 20
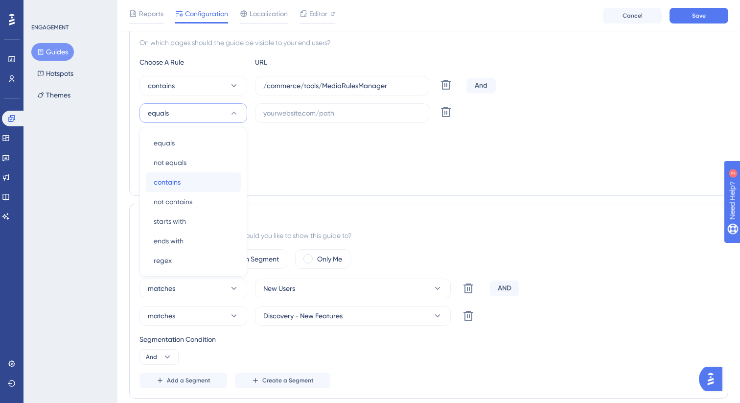
click at [205, 183] on div "contains contains" at bounding box center [193, 182] width 79 height 20
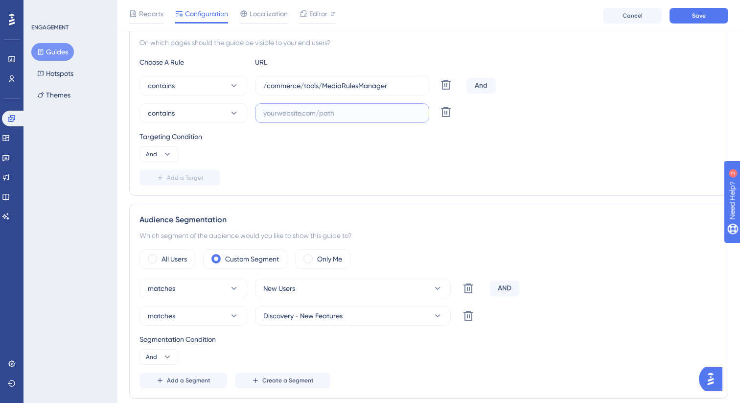
click at [285, 118] on input "text" at bounding box center [342, 113] width 158 height 11
type input "tools.bloomreach"
click at [197, 171] on button "Add a Target" at bounding box center [180, 178] width 81 height 16
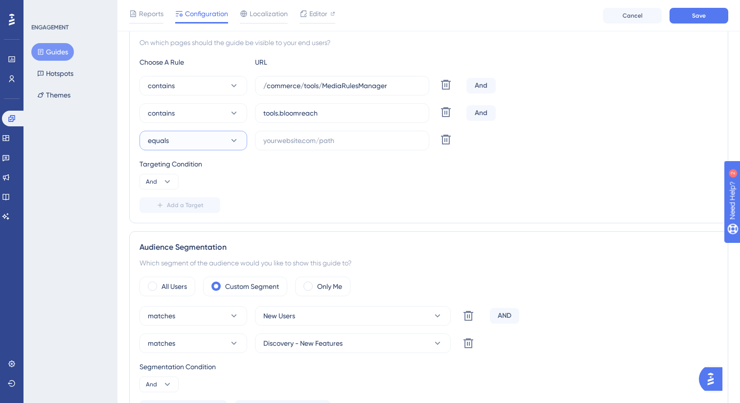
click at [199, 139] on button "equals" at bounding box center [194, 141] width 108 height 20
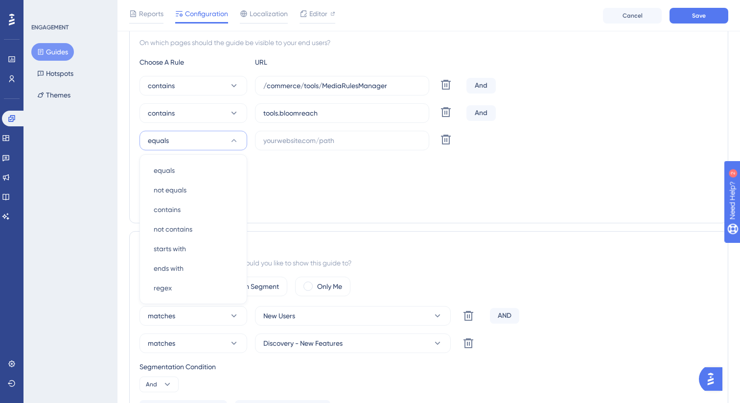
scroll to position [270, 0]
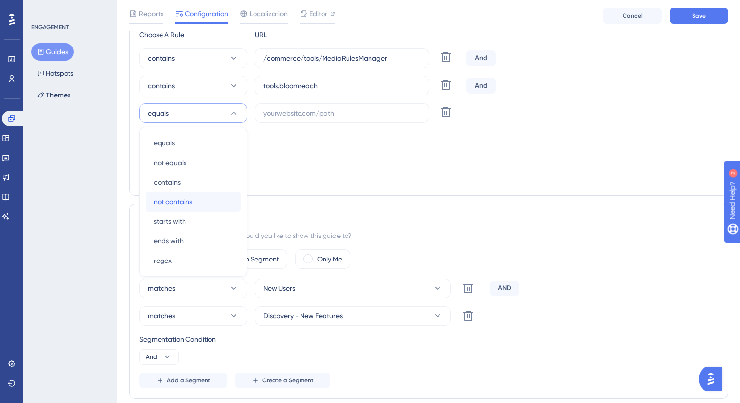
click at [198, 203] on div "not contains not contains" at bounding box center [193, 202] width 79 height 20
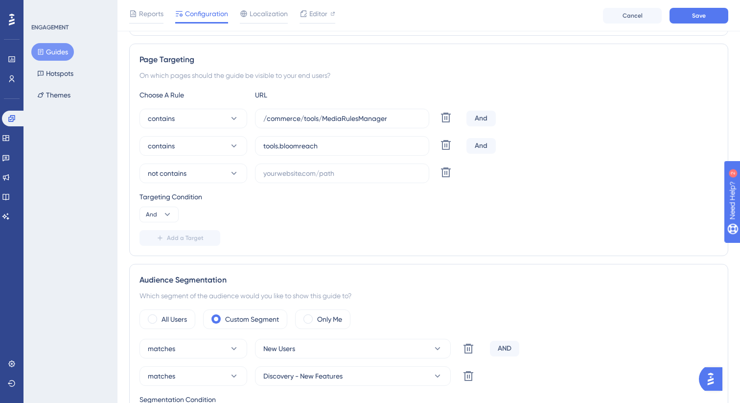
scroll to position [187, 0]
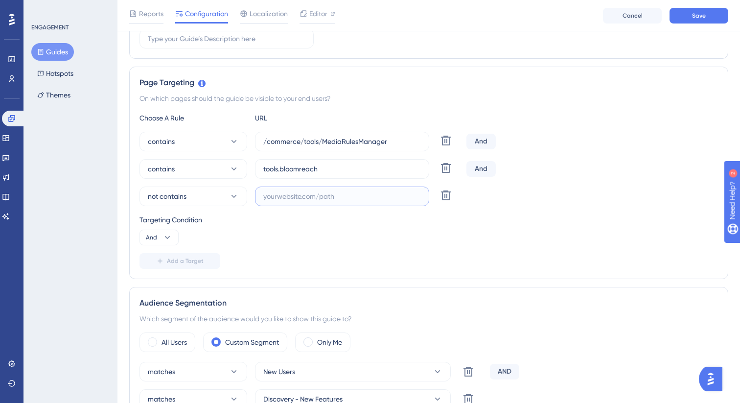
click at [289, 191] on input "text" at bounding box center [342, 196] width 158 height 11
type input "staging"
click at [410, 222] on div "Targeting Condition" at bounding box center [429, 220] width 579 height 12
drag, startPoint x: 304, startPoint y: 141, endPoint x: 240, endPoint y: 140, distance: 64.2
click at [240, 140] on div "contains /commerce/tools/MediaRulesManager Delete" at bounding box center [301, 142] width 323 height 20
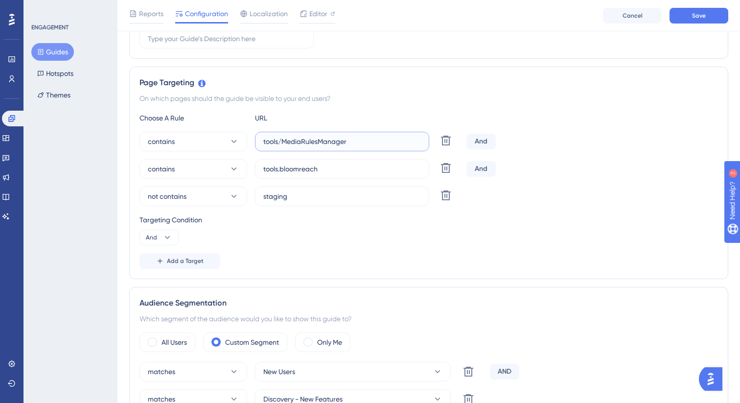
type input "tools/MediaRulesManager"
click at [573, 109] on div "Page Targeting On which pages should the guide be visible to your end users? Ch…" at bounding box center [428, 173] width 599 height 212
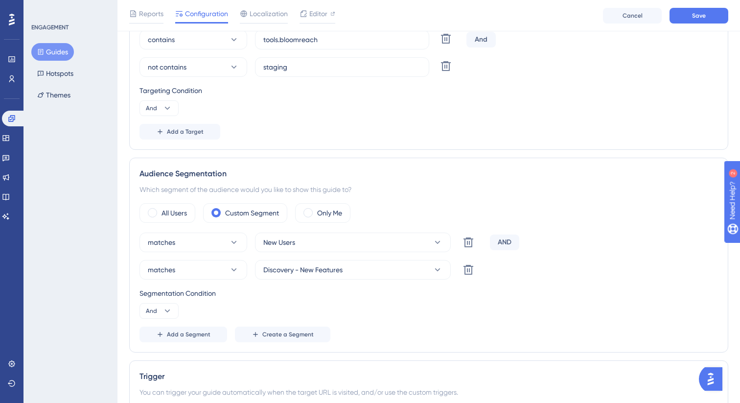
scroll to position [321, 0]
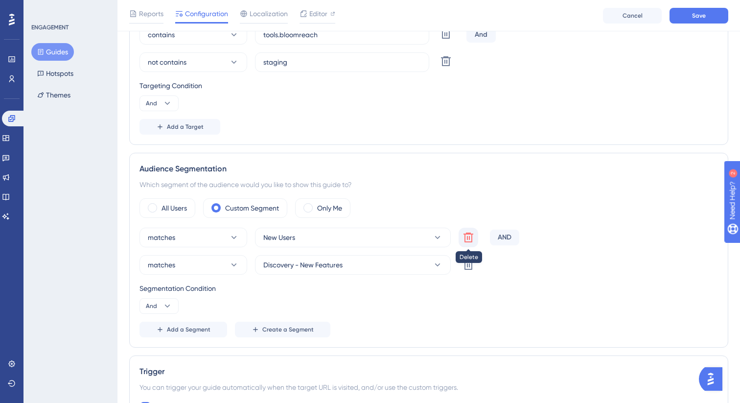
click at [475, 240] on button at bounding box center [469, 238] width 20 height 20
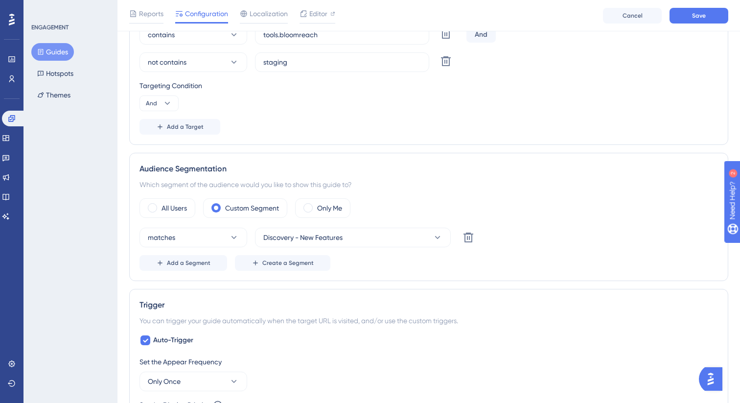
click at [599, 228] on div "matches Discovery - New Features Delete" at bounding box center [429, 238] width 579 height 20
click at [233, 240] on icon at bounding box center [234, 238] width 10 height 10
click at [609, 221] on div "All Users Custom Segment Only Me matches matches matches doesn't match doesn't …" at bounding box center [429, 234] width 579 height 72
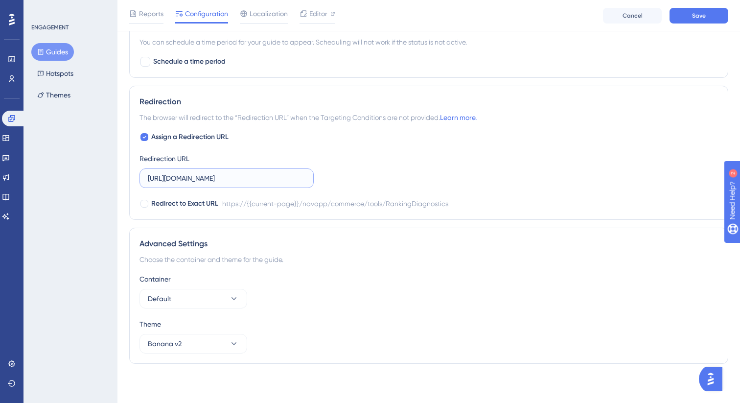
scroll to position [0, 87]
drag, startPoint x: 292, startPoint y: 176, endPoint x: 342, endPoint y: 176, distance: 49.9
click at [342, 176] on div "Assign a Redirection URL Redirection URL https://tools.bloomreach.com/navapp/co…" at bounding box center [429, 170] width 579 height 78
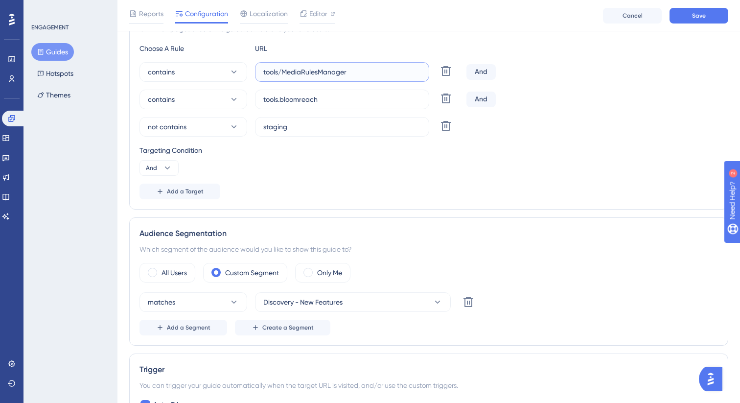
scroll to position [0, 0]
click at [302, 69] on input "tools/MediaRulesManager" at bounding box center [342, 72] width 158 height 11
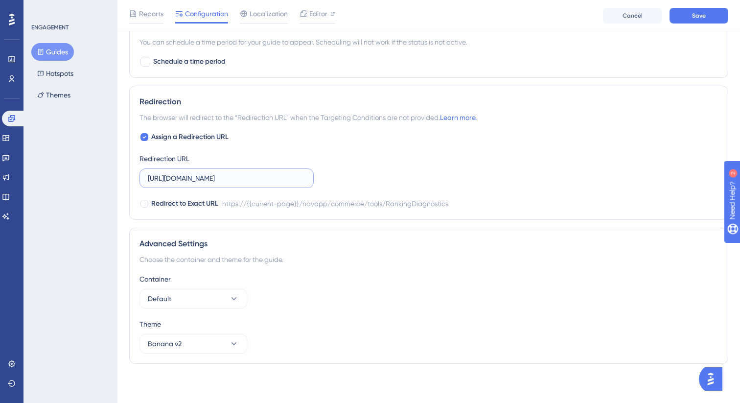
scroll to position [0, 87]
drag, startPoint x: 296, startPoint y: 178, endPoint x: 317, endPoint y: 178, distance: 21.1
click at [317, 178] on div "Assign a Redirection URL Redirection URL https://tools.bloomreach.com/navapp/co…" at bounding box center [429, 170] width 579 height 78
click at [273, 176] on input "https://tools.bloomreach.com/navapp/commerce/tools/RankingDiagnostics" at bounding box center [227, 178] width 158 height 11
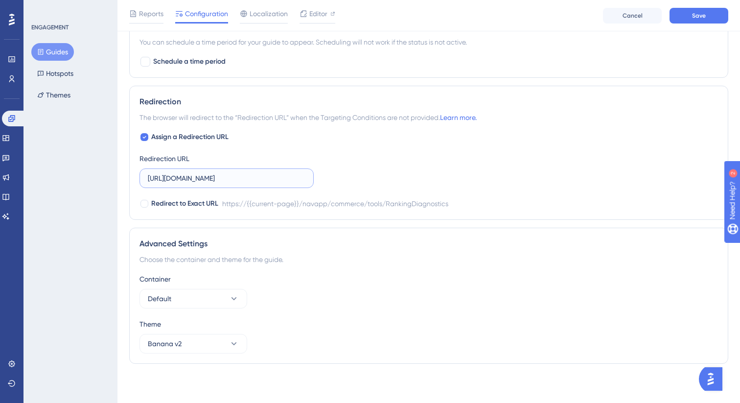
paste input "MediaRulesManager"
type input "https://tools.bloomreach.com/navapp/commerce/tools/MediaRulesManager"
click at [384, 189] on div "Assign a Redirection URL Redirection URL https://tools.bloomreach.com/navapp/co…" at bounding box center [429, 170] width 579 height 78
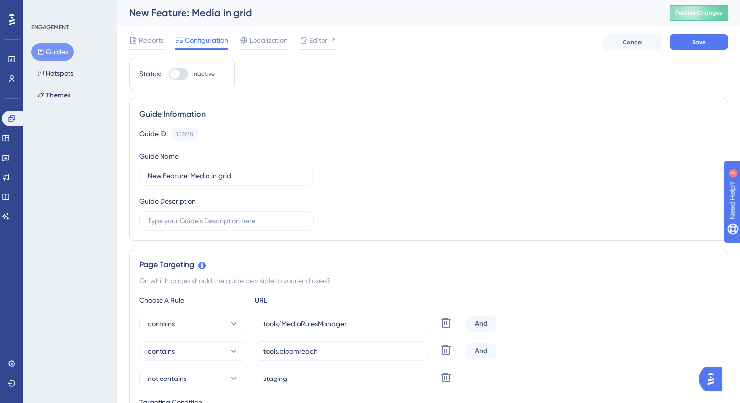
scroll to position [0, 0]
click at [709, 45] on button "Save" at bounding box center [699, 43] width 59 height 16
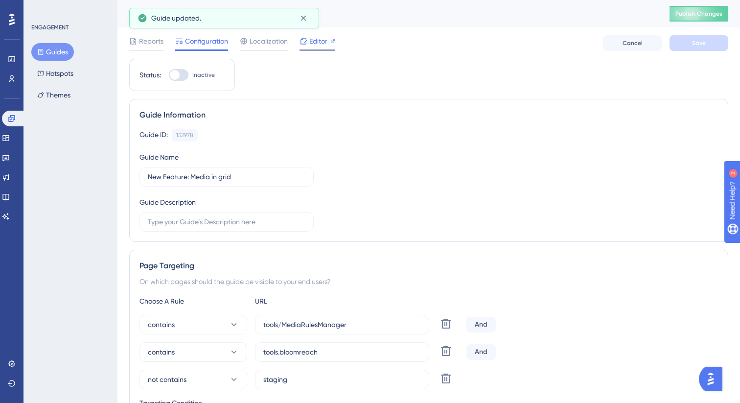
click at [326, 39] on span "Editor" at bounding box center [318, 41] width 18 height 12
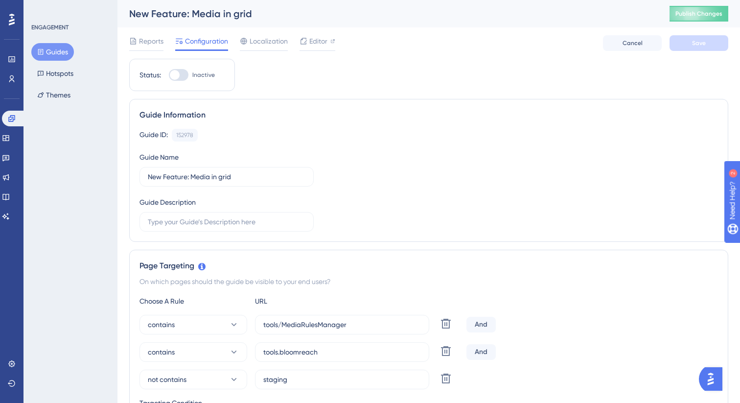
click at [58, 53] on button "Guides" at bounding box center [52, 52] width 43 height 18
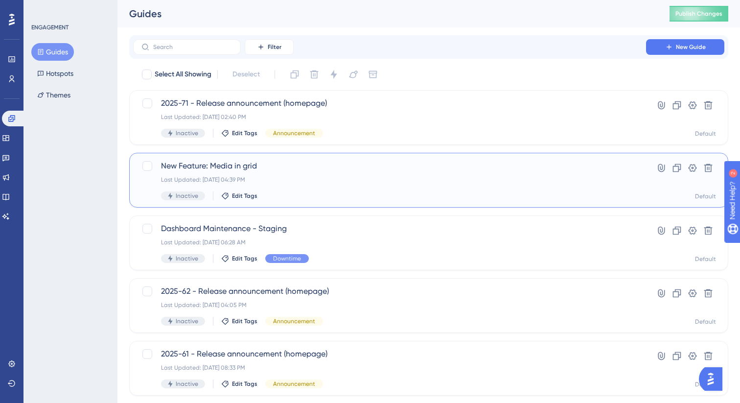
click at [361, 177] on div "Last Updated: Sep 30 2025, 04:39 PM" at bounding box center [389, 180] width 457 height 8
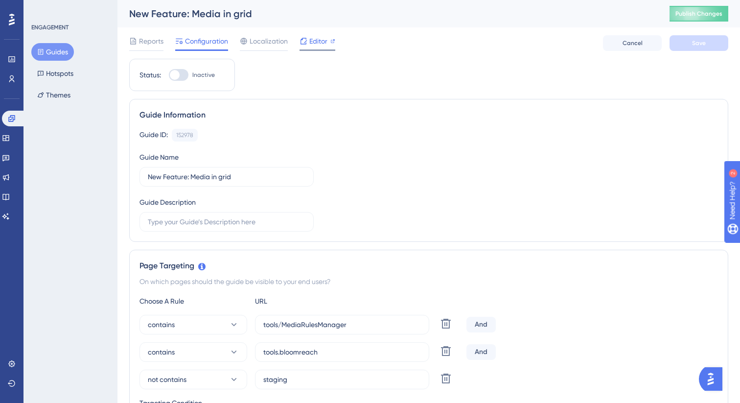
click at [333, 49] on div "Editor" at bounding box center [318, 43] width 36 height 16
click at [50, 50] on button "Guides" at bounding box center [52, 52] width 43 height 18
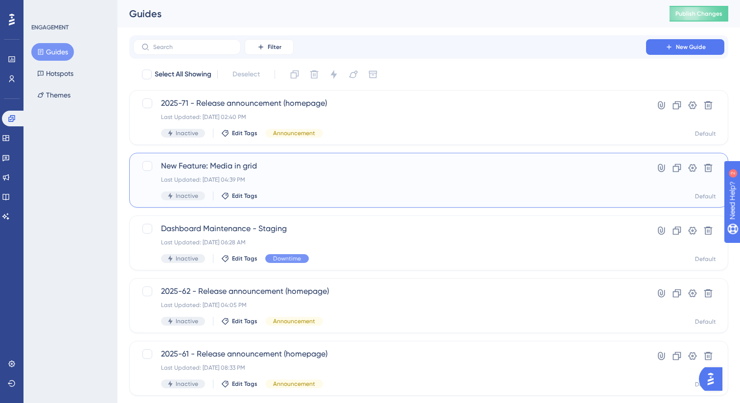
click at [258, 168] on span "New Feature: Media in grid" at bounding box center [389, 166] width 457 height 12
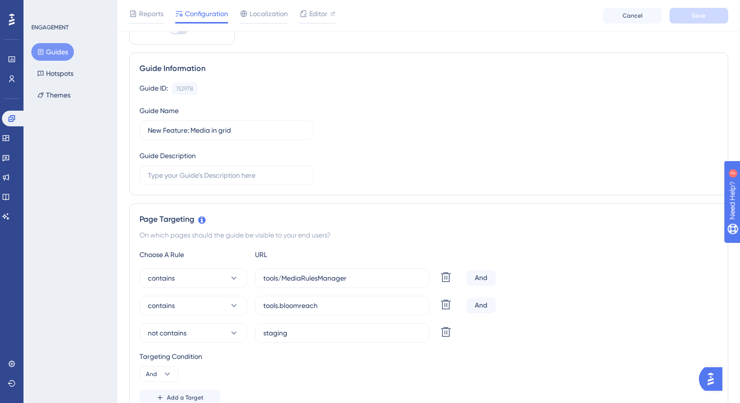
scroll to position [68, 0]
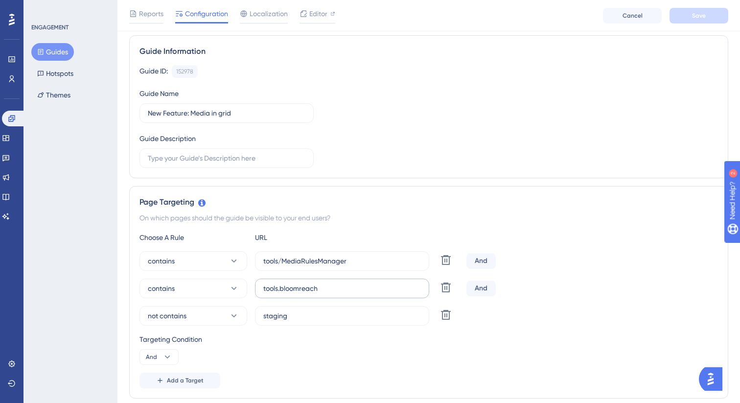
click at [396, 297] on label "tools.bloomreach" at bounding box center [342, 289] width 174 height 20
click at [396, 294] on input "tools.bloomreach" at bounding box center [342, 288] width 158 height 11
type input "tools.bloomreach."
click at [466, 166] on div "Guide ID: 152978 Copy Guide Name New Feature: Media in grid Guide Description" at bounding box center [429, 116] width 579 height 103
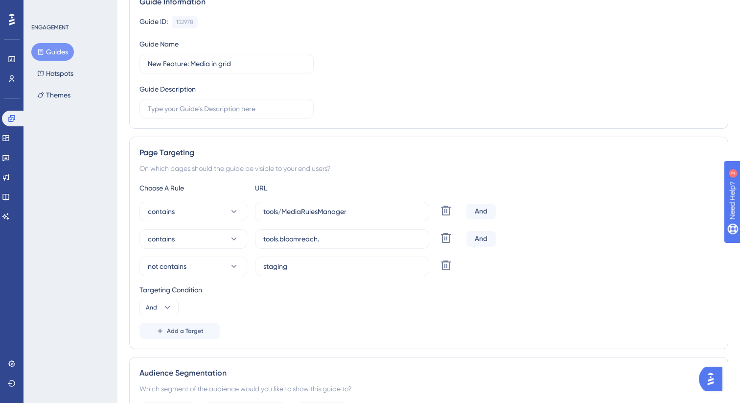
scroll to position [0, 0]
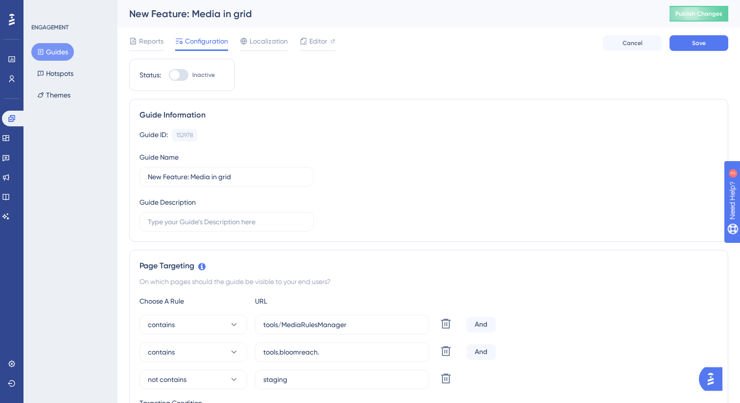
click at [180, 84] on div "Status: Inactive" at bounding box center [182, 75] width 106 height 32
click at [180, 77] on div at bounding box center [179, 75] width 20 height 12
click at [169, 75] on input "Inactive" at bounding box center [168, 75] width 0 height 0
checkbox input "true"
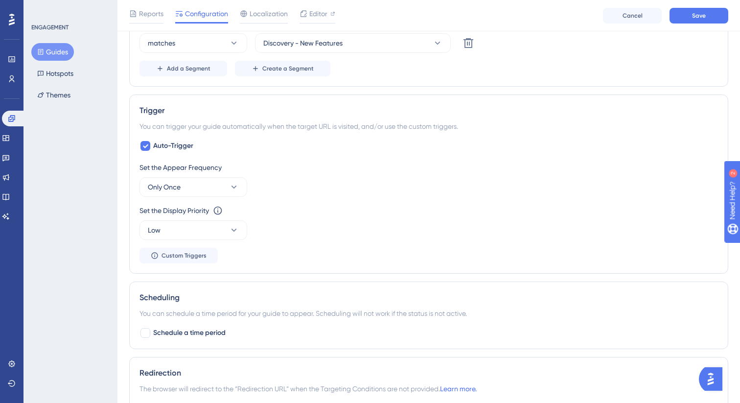
scroll to position [525, 0]
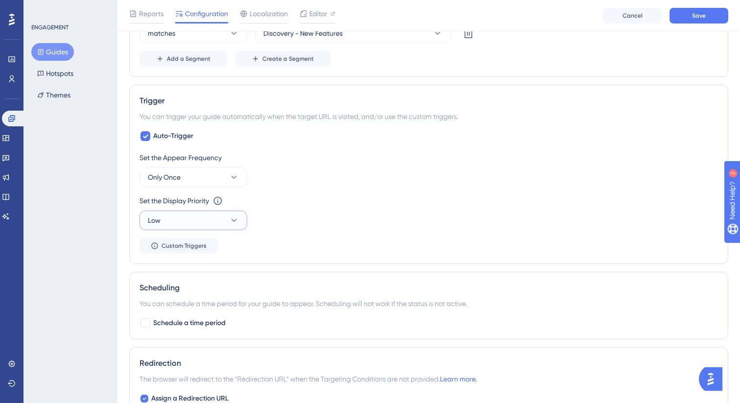
click at [227, 219] on button "Low" at bounding box center [194, 221] width 108 height 20
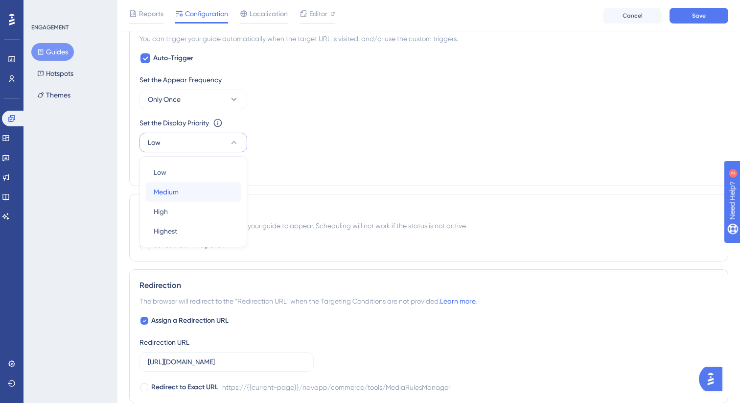
click at [208, 199] on div "Medium Medium" at bounding box center [193, 192] width 79 height 20
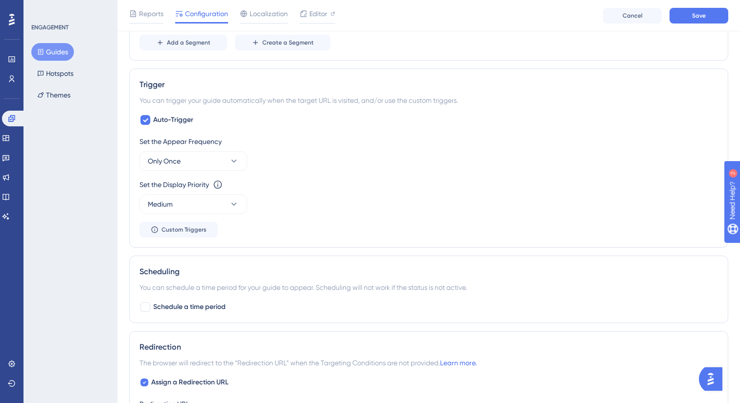
scroll to position [536, 0]
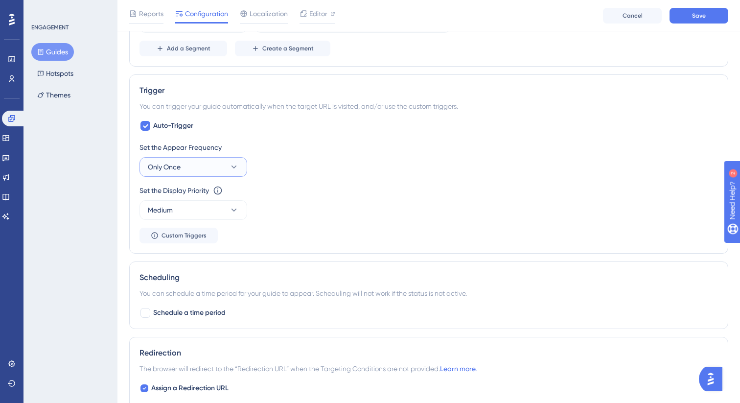
click at [235, 164] on icon at bounding box center [234, 167] width 10 height 10
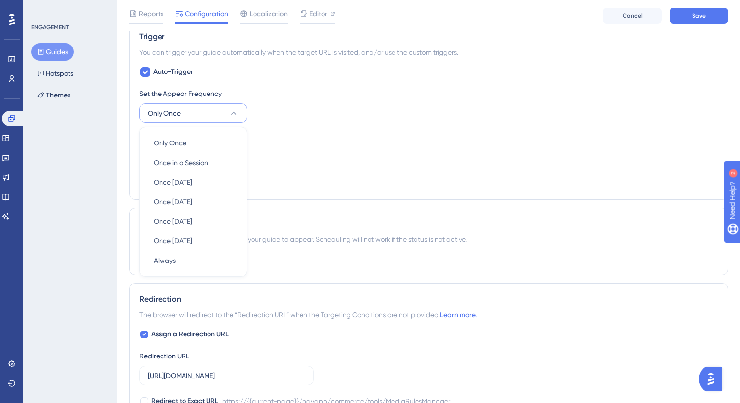
click at [350, 141] on div "Set the Display Priority This option will set the display priority between auto…" at bounding box center [429, 137] width 579 height 12
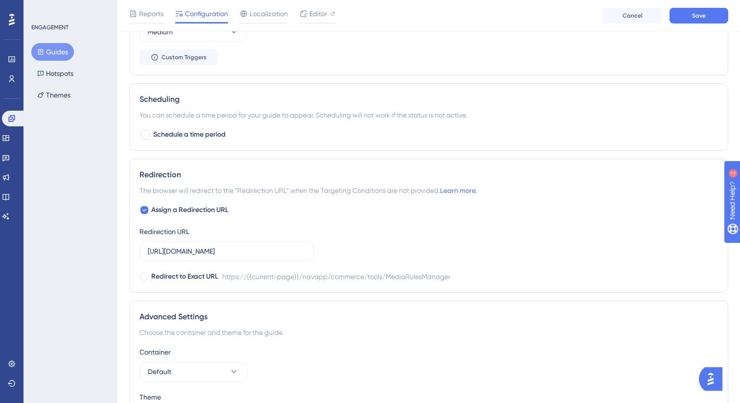
scroll to position [714, 0]
drag, startPoint x: 302, startPoint y: 252, endPoint x: 330, endPoint y: 252, distance: 28.4
click at [330, 252] on div "Assign a Redirection URL Redirection URL https://tools.bloomreach.com/navapp/co…" at bounding box center [429, 243] width 579 height 78
drag, startPoint x: 279, startPoint y: 252, endPoint x: 318, endPoint y: 255, distance: 38.8
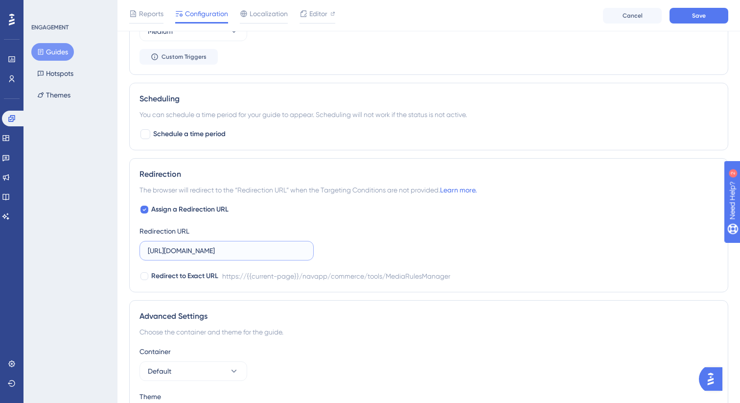
click at [318, 255] on div "Assign a Redirection URL Redirection URL https://tools.bloomreach.com/navapp/co…" at bounding box center [429, 243] width 579 height 78
click at [348, 241] on div "Assign a Redirection URL Redirection URL https://tools.bloomreach.com/navapp/co…" at bounding box center [429, 243] width 579 height 78
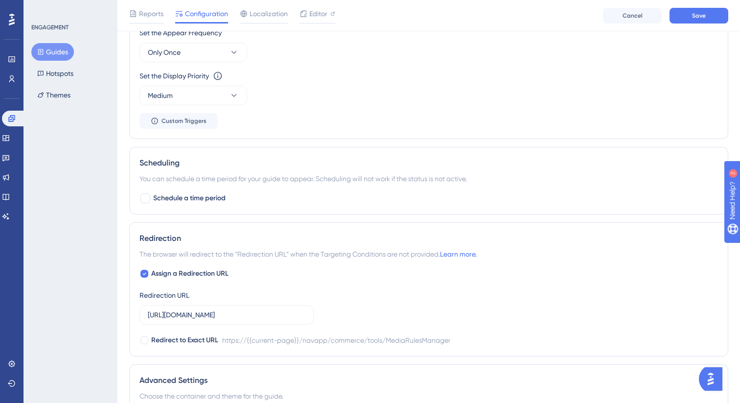
scroll to position [649, 0]
click at [194, 199] on span "Schedule a time period" at bounding box center [189, 199] width 72 height 12
checkbox input "true"
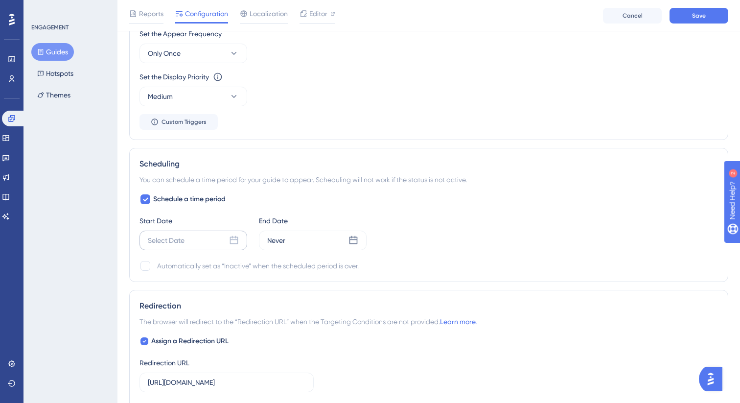
click at [203, 236] on div "Select Date" at bounding box center [194, 241] width 108 height 20
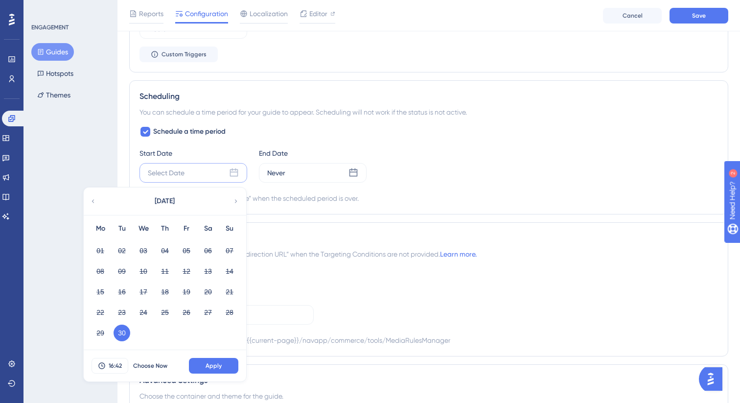
scroll to position [719, 0]
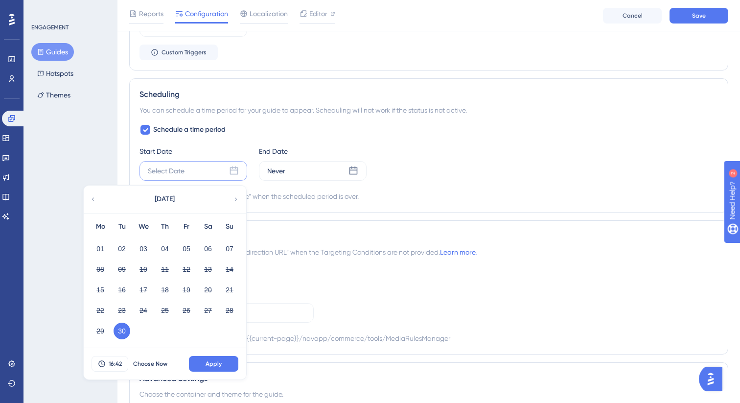
click at [127, 334] on button "30" at bounding box center [122, 331] width 17 height 17
click at [121, 360] on span "16:42" at bounding box center [115, 364] width 13 height 8
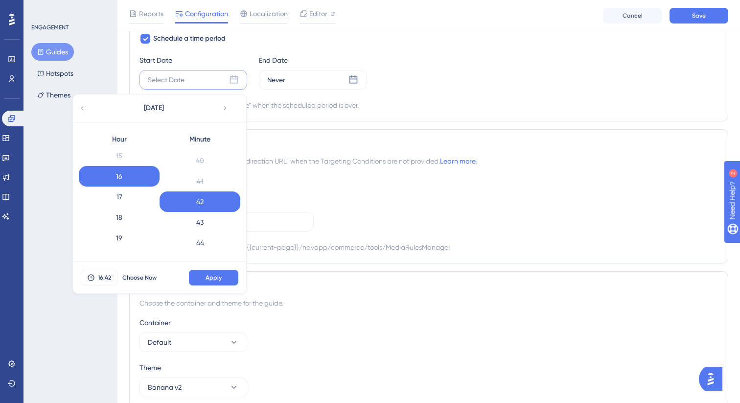
scroll to position [323, 0]
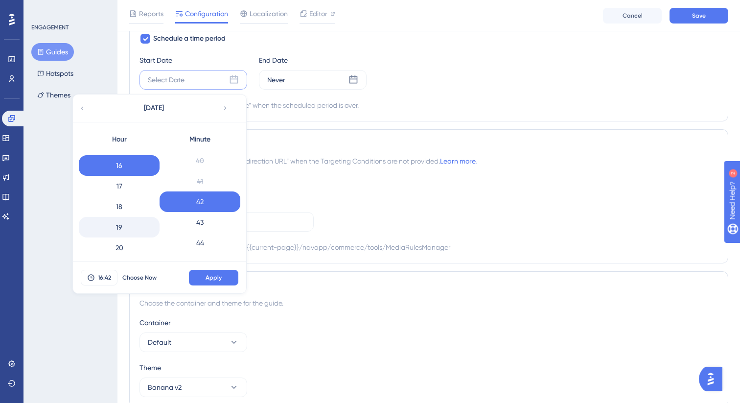
click at [126, 227] on div "19" at bounding box center [119, 227] width 81 height 21
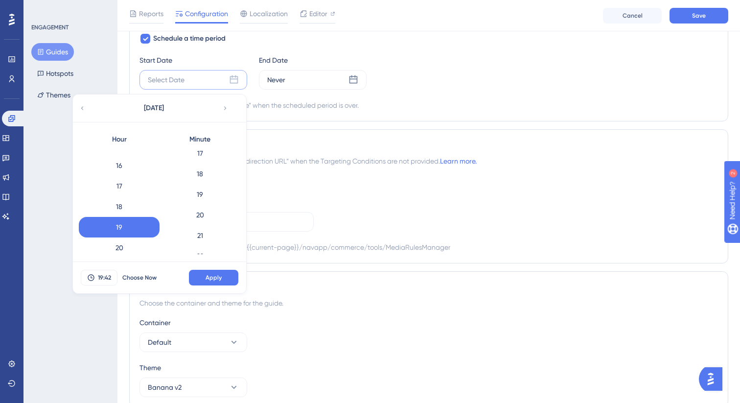
scroll to position [0, 0]
click at [210, 152] on div "0" at bounding box center [200, 159] width 81 height 21
click at [218, 275] on span "Apply" at bounding box center [214, 278] width 16 height 8
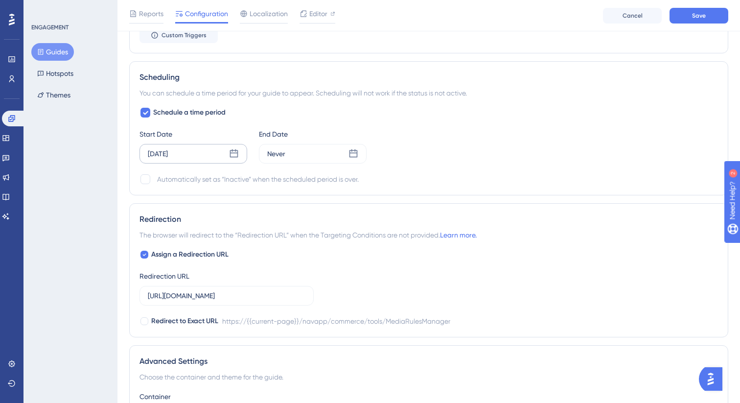
scroll to position [721, 0]
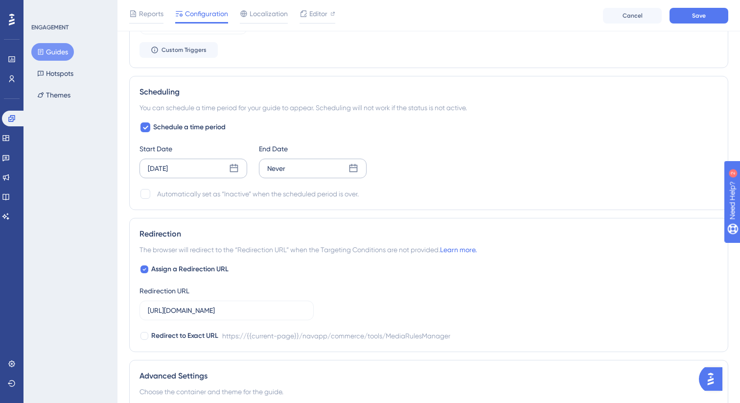
click at [354, 172] on icon at bounding box center [354, 169] width 10 height 10
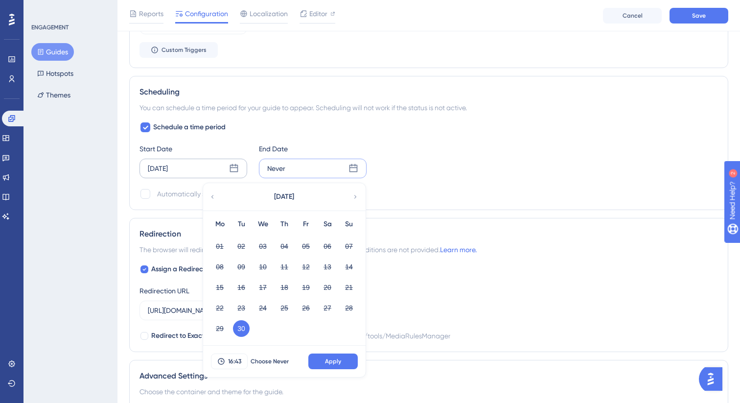
click at [357, 193] on icon at bounding box center [355, 196] width 7 height 9
click at [288, 325] on button "30" at bounding box center [284, 328] width 17 height 17
click at [242, 363] on button "16:43" at bounding box center [229, 361] width 37 height 16
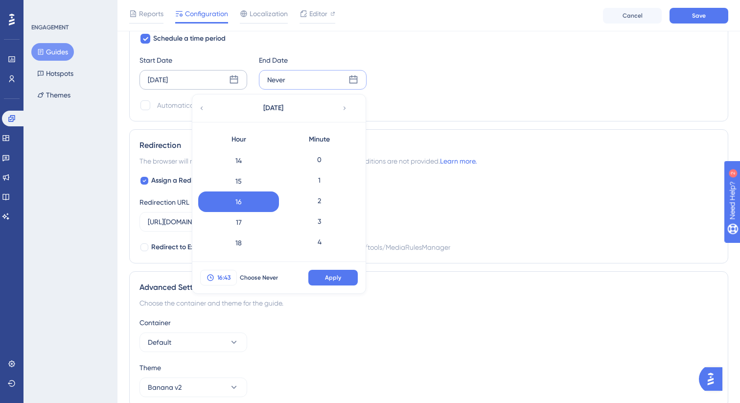
scroll to position [842, 0]
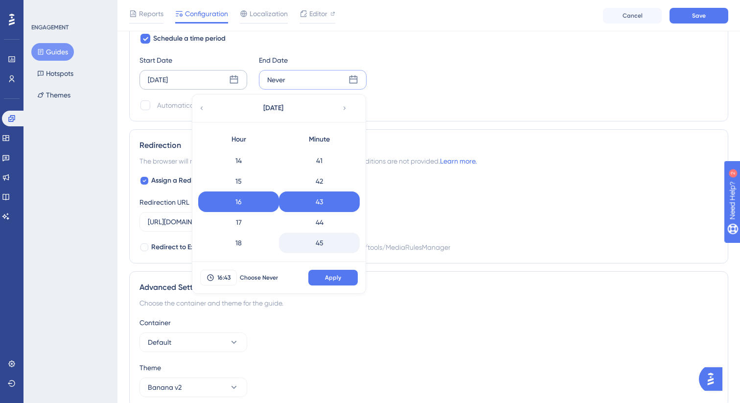
click at [328, 237] on div "45" at bounding box center [319, 243] width 81 height 21
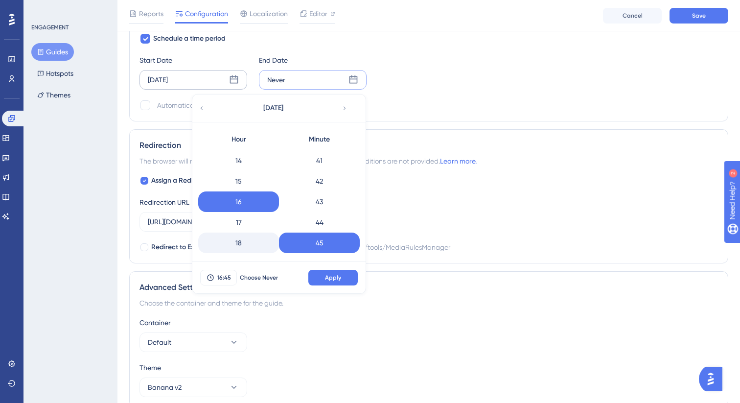
scroll to position [389, 0]
click at [250, 247] on div "23" at bounding box center [238, 244] width 81 height 21
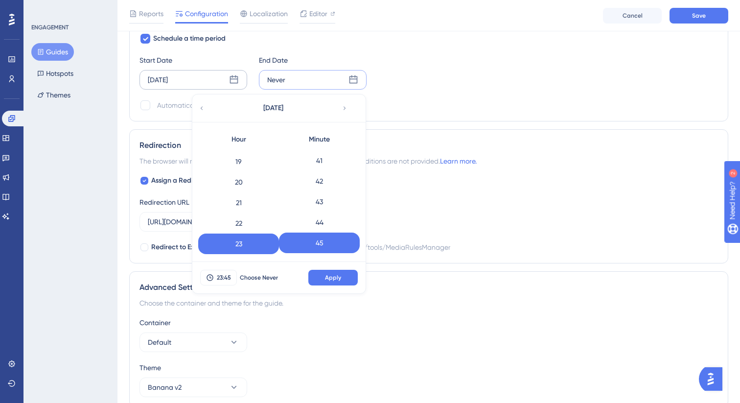
scroll to position [1129, 0]
click at [326, 249] on div "59" at bounding box center [319, 244] width 81 height 21
click at [335, 274] on span "Apply" at bounding box center [333, 278] width 16 height 8
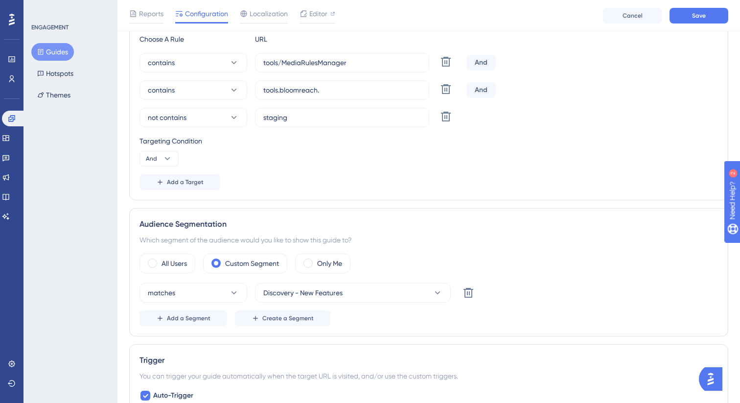
scroll to position [239, 0]
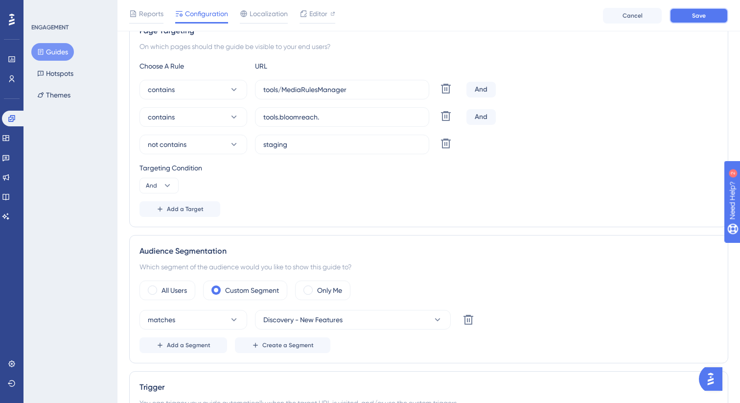
click at [696, 12] on span "Save" at bounding box center [699, 16] width 14 height 8
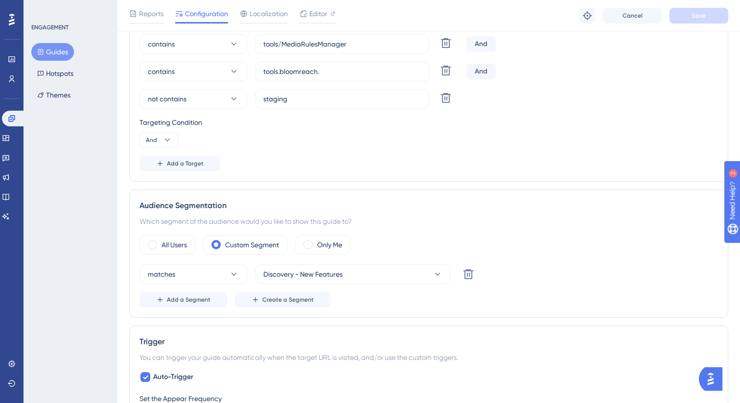
scroll to position [0, 0]
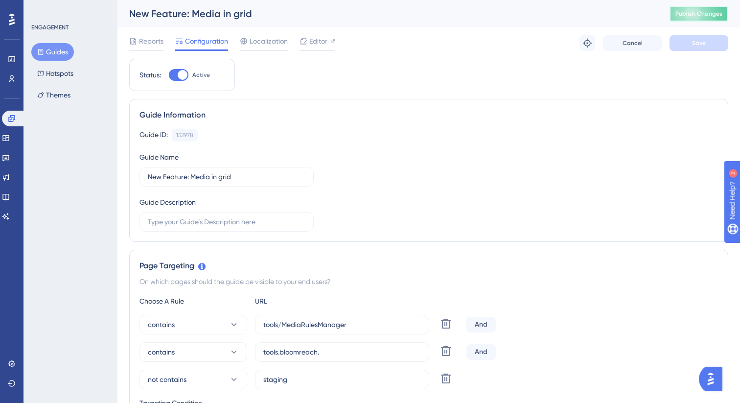
click at [683, 14] on span "Publish Changes" at bounding box center [699, 14] width 47 height 8
